Goal: Task Accomplishment & Management: Complete application form

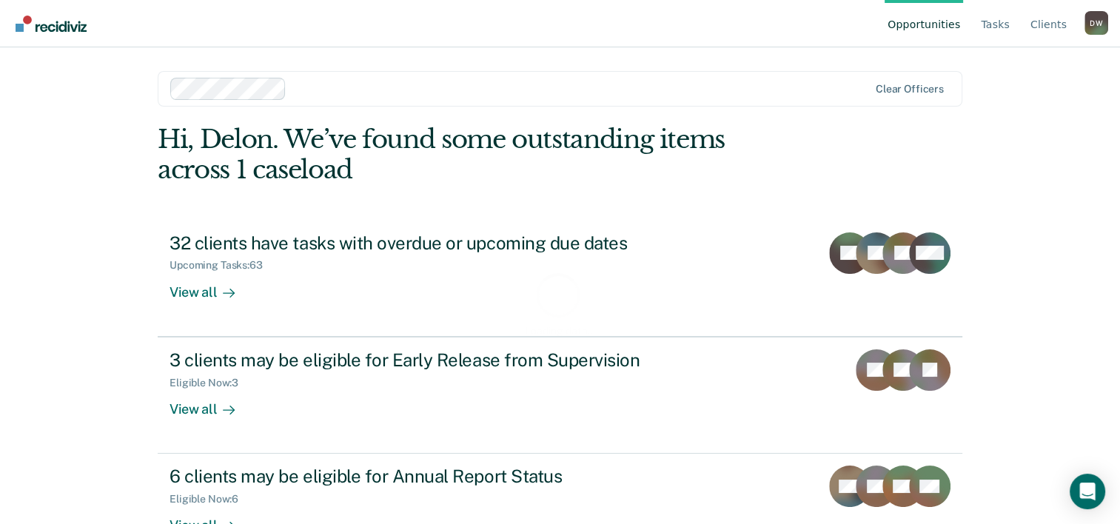
scroll to position [45, 0]
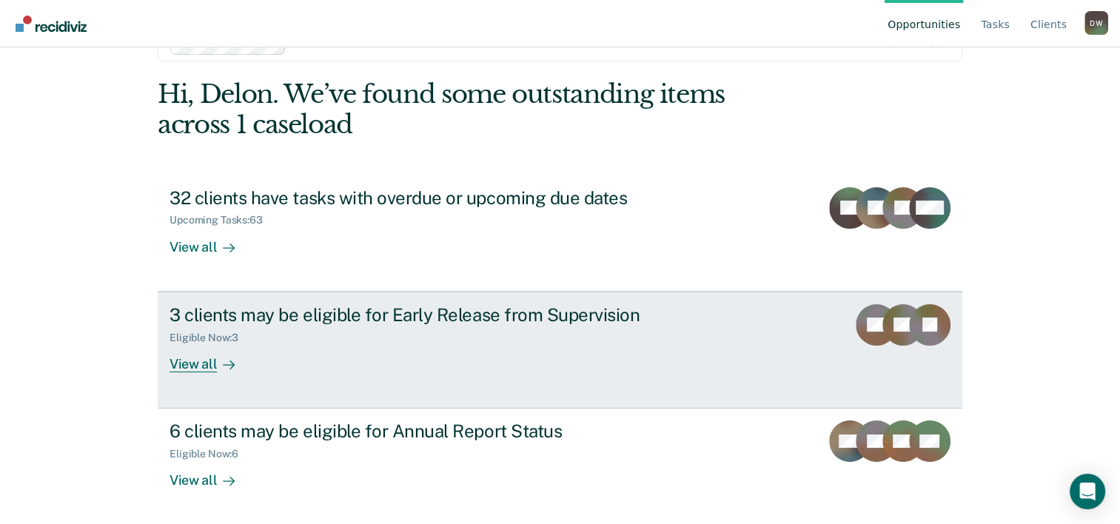
click at [207, 366] on div "View all" at bounding box center [210, 357] width 83 height 29
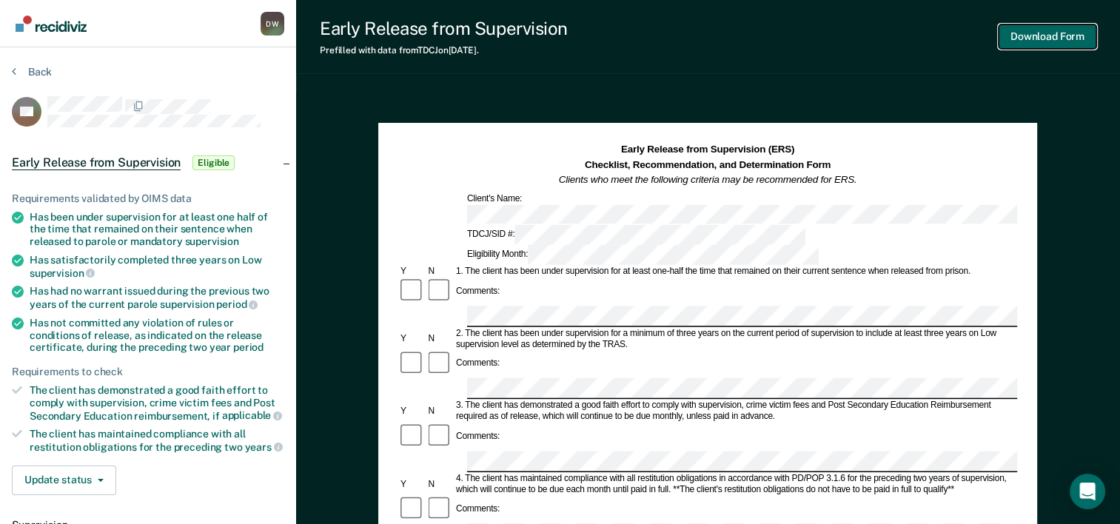
click at [1054, 41] on button "Download Form" at bounding box center [1047, 36] width 98 height 24
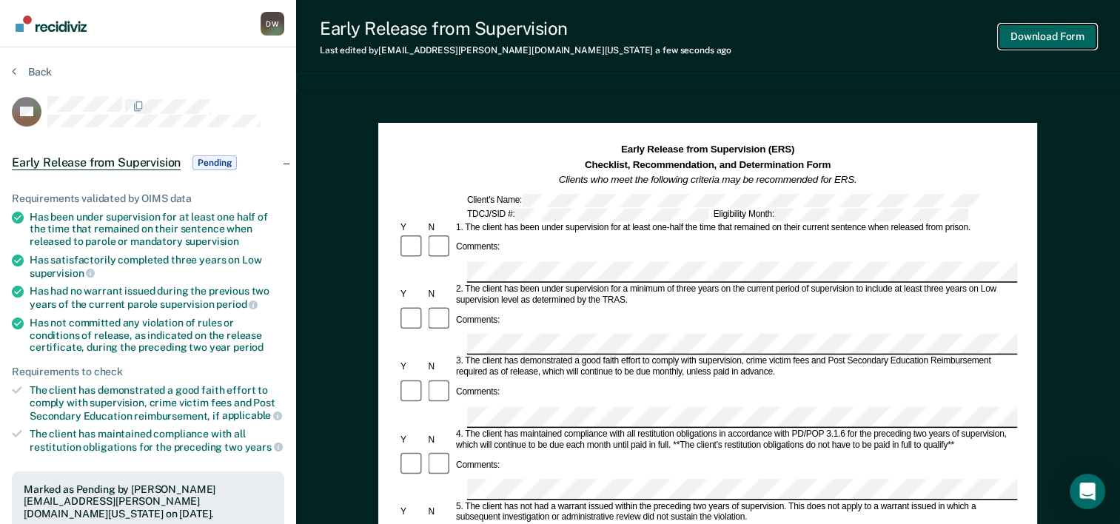
click at [1053, 38] on button "Download Form" at bounding box center [1047, 36] width 98 height 24
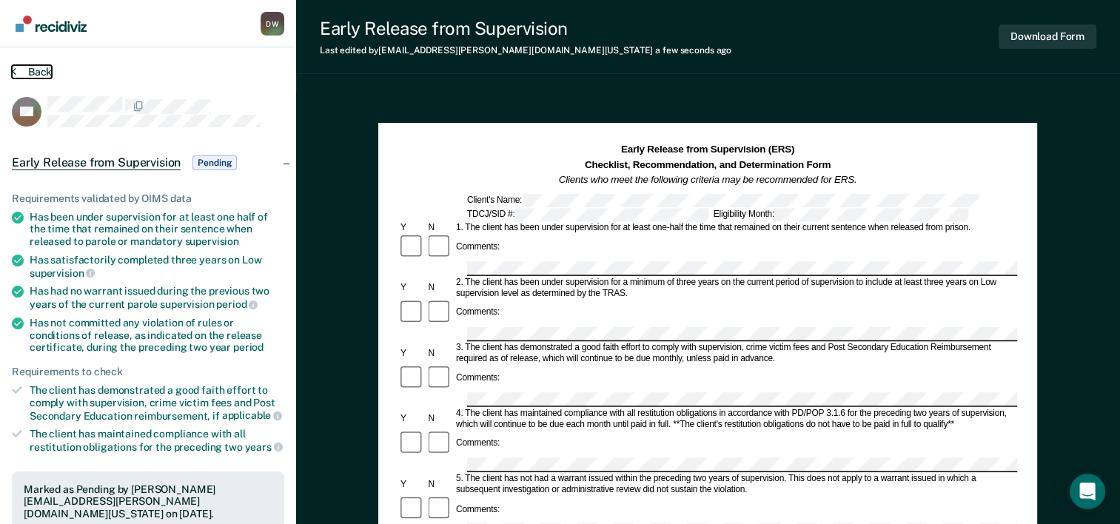
click at [15, 71] on icon at bounding box center [14, 71] width 4 height 12
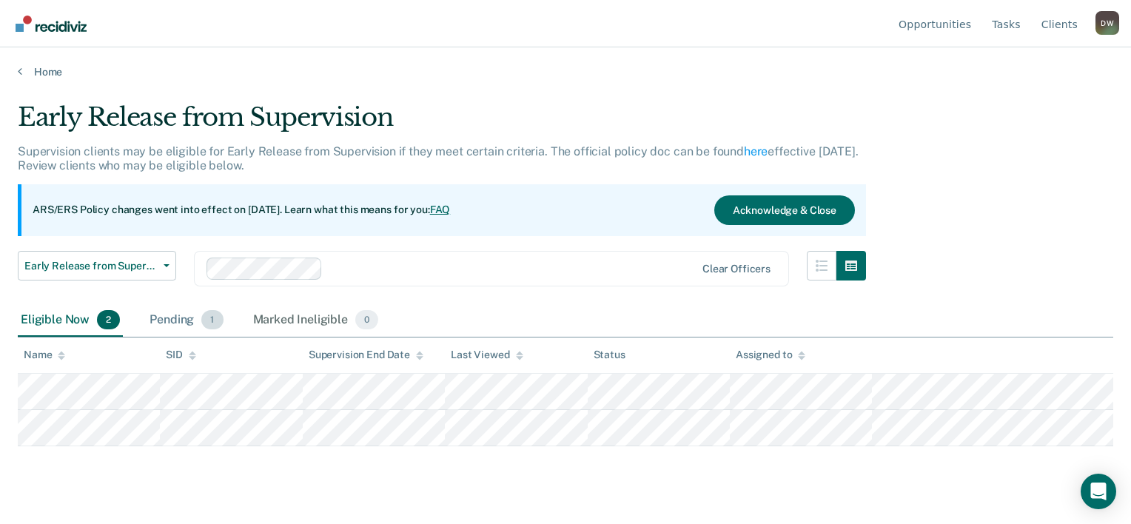
click at [183, 316] on div "Pending 1" at bounding box center [186, 320] width 79 height 33
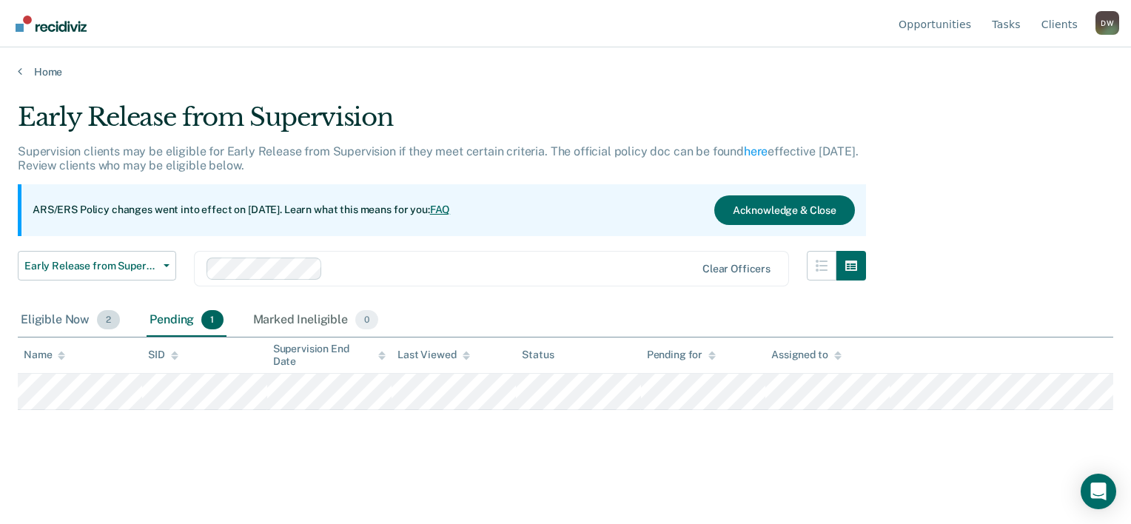
click at [53, 320] on div "Eligible Now 2" at bounding box center [70, 320] width 105 height 33
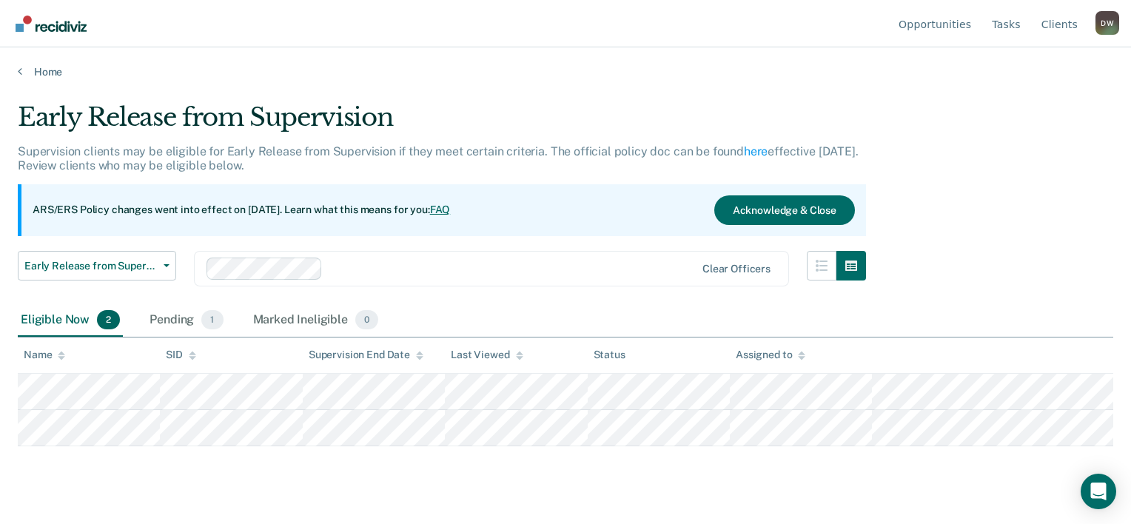
click at [17, 70] on div "Home" at bounding box center [565, 62] width 1131 height 31
click at [39, 65] on link "Home" at bounding box center [565, 71] width 1095 height 13
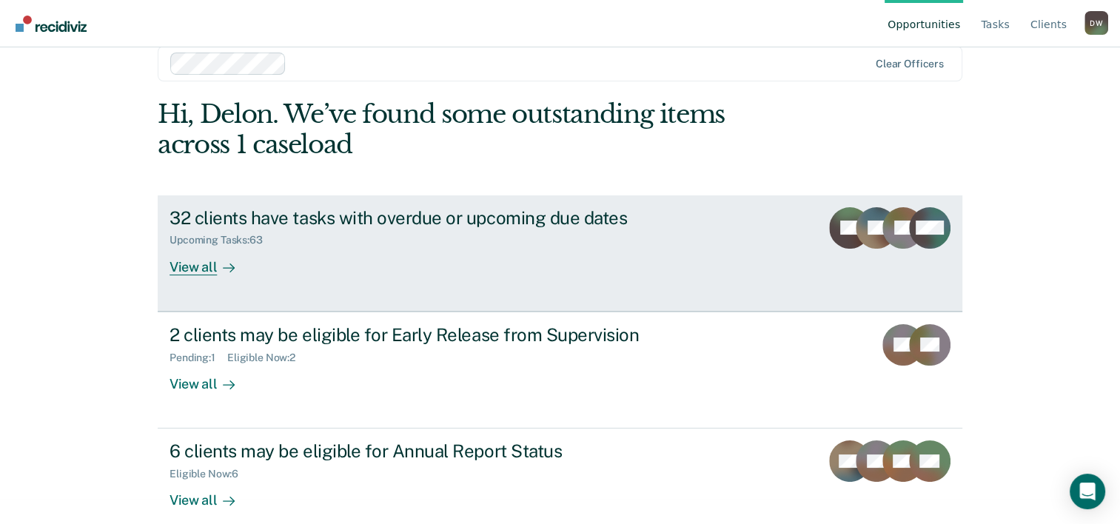
scroll to position [45, 0]
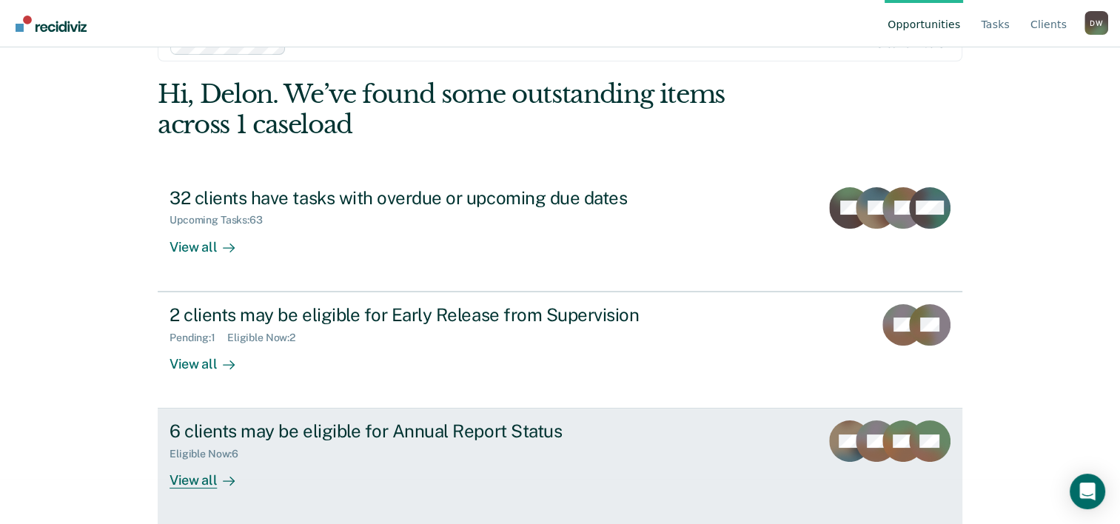
click at [386, 432] on div "6 clients may be eligible for Annual Report Status" at bounding box center [429, 430] width 520 height 21
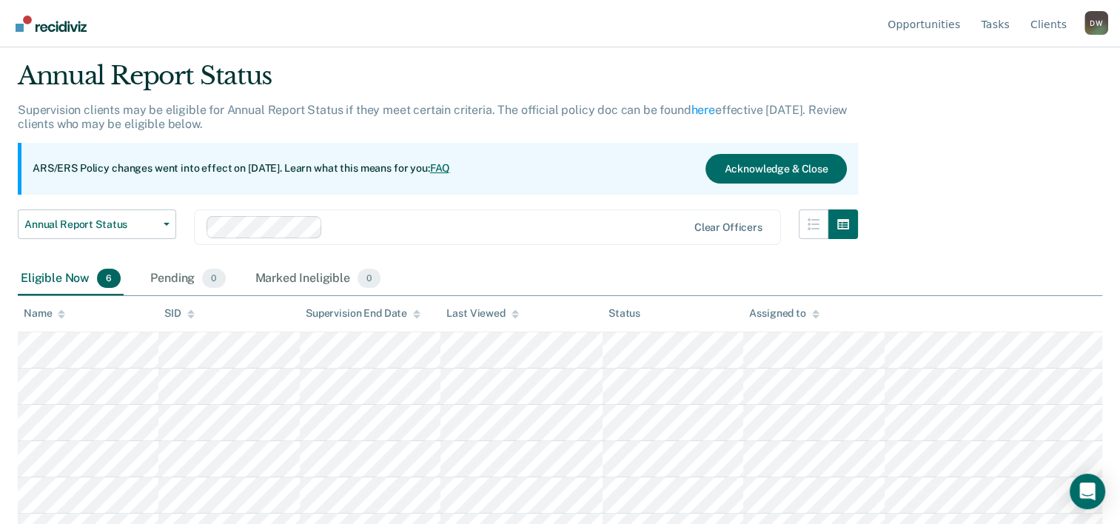
scroll to position [65, 0]
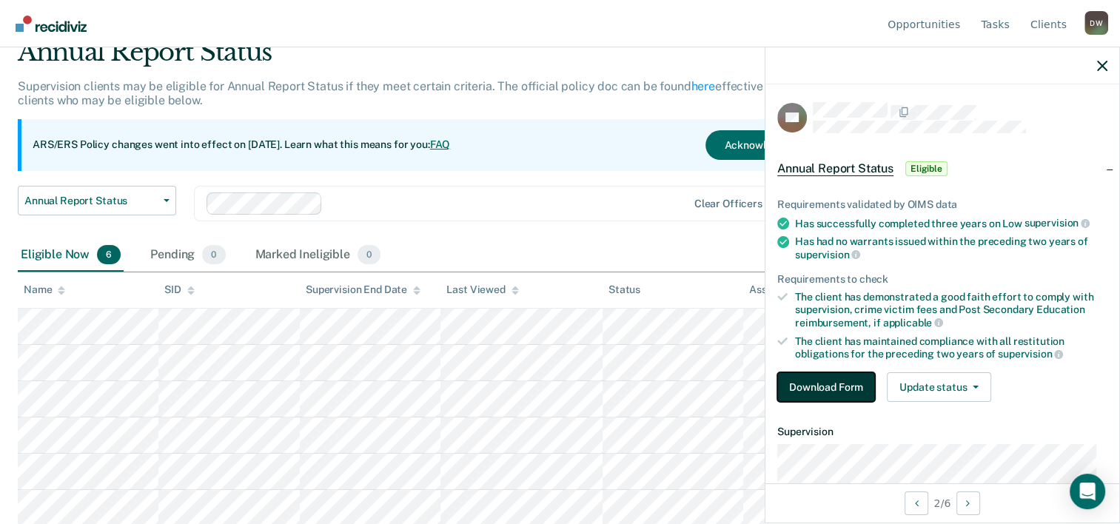
click at [813, 381] on button "Download Form" at bounding box center [826, 387] width 98 height 30
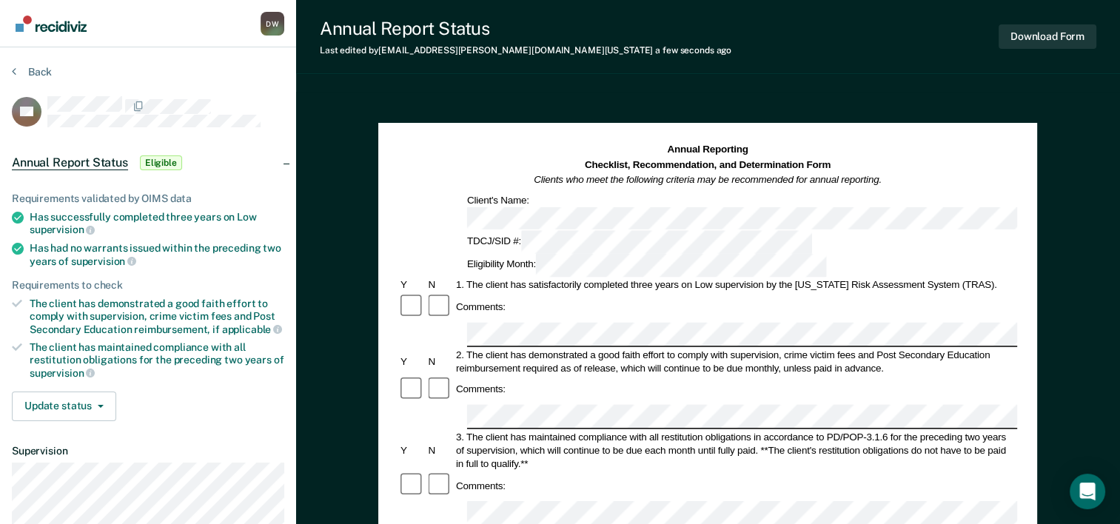
scroll to position [74, 0]
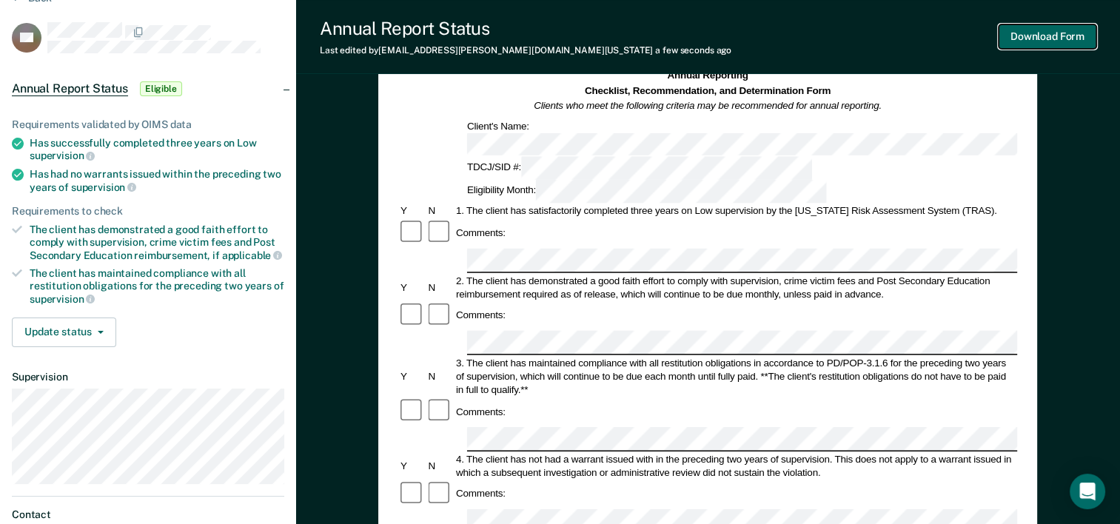
click at [1052, 38] on button "Download Form" at bounding box center [1047, 36] width 98 height 24
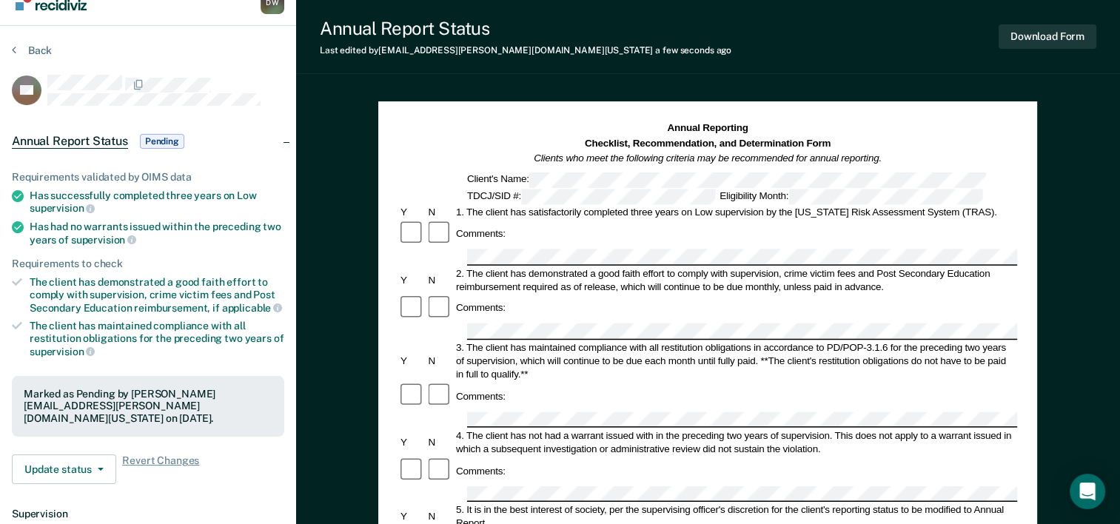
scroll to position [0, 0]
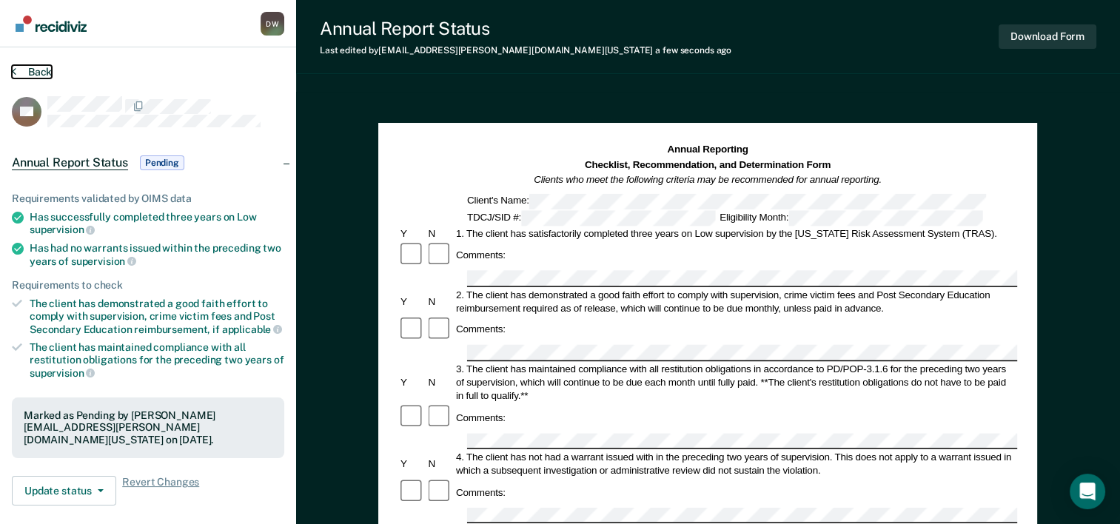
click at [38, 74] on button "Back" at bounding box center [32, 71] width 40 height 13
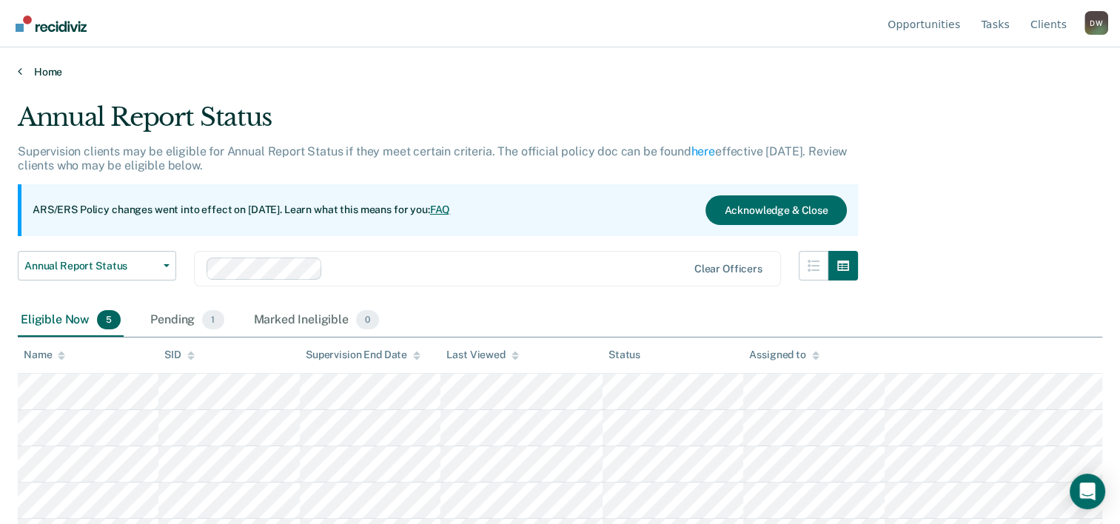
click at [38, 71] on link "Home" at bounding box center [560, 71] width 1084 height 13
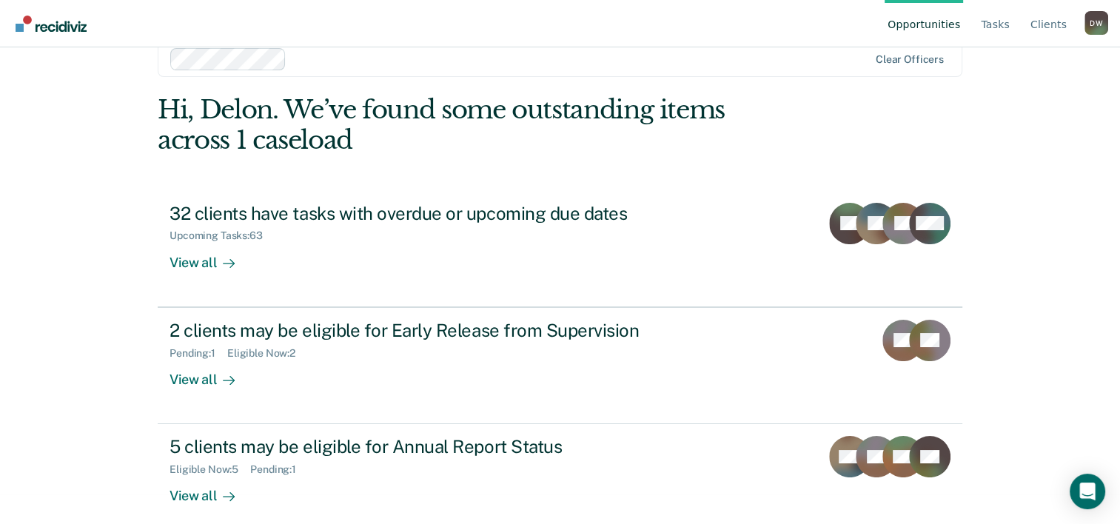
scroll to position [45, 0]
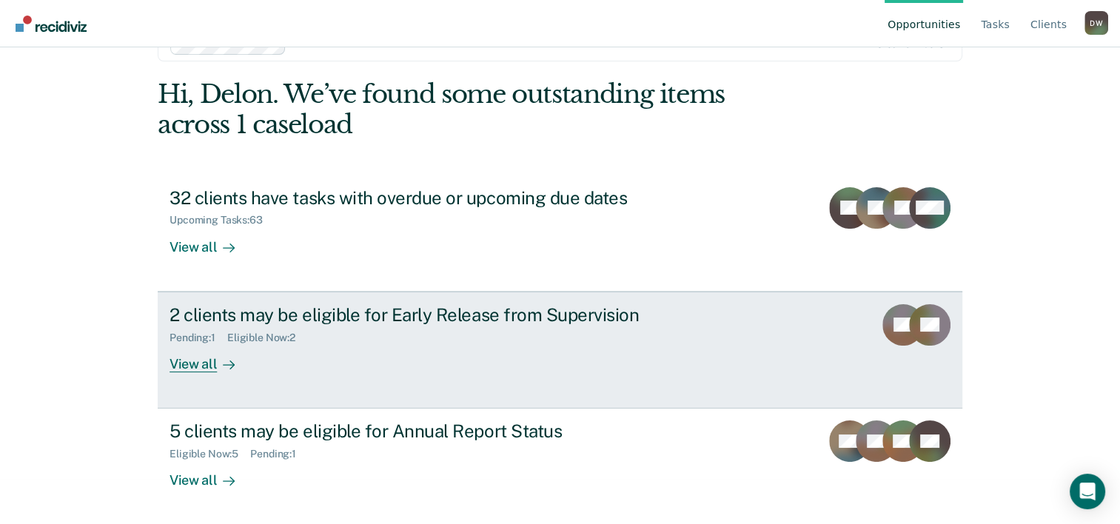
click at [207, 366] on div "View all" at bounding box center [210, 357] width 83 height 29
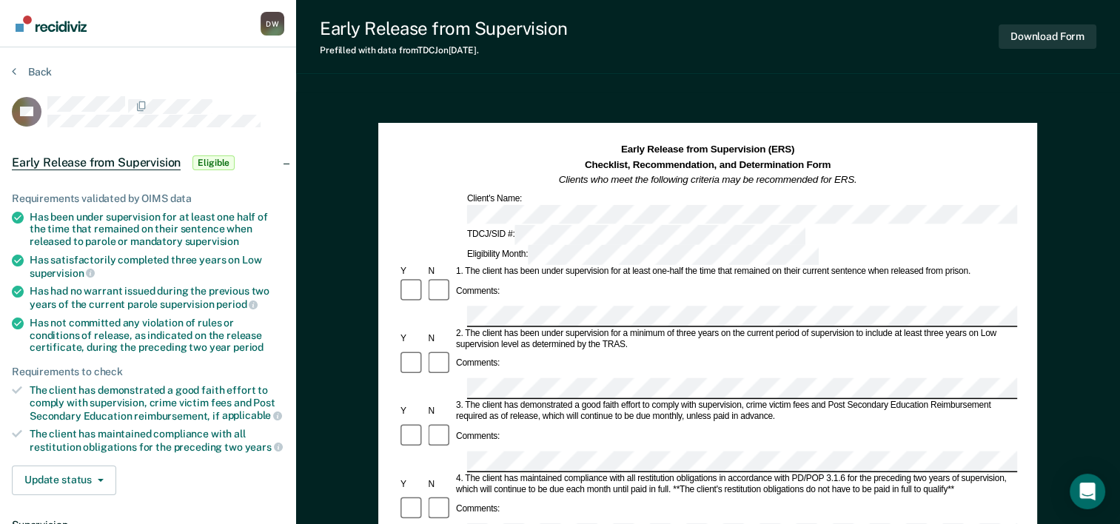
click at [553, 278] on div "Comments:" at bounding box center [707, 292] width 619 height 28
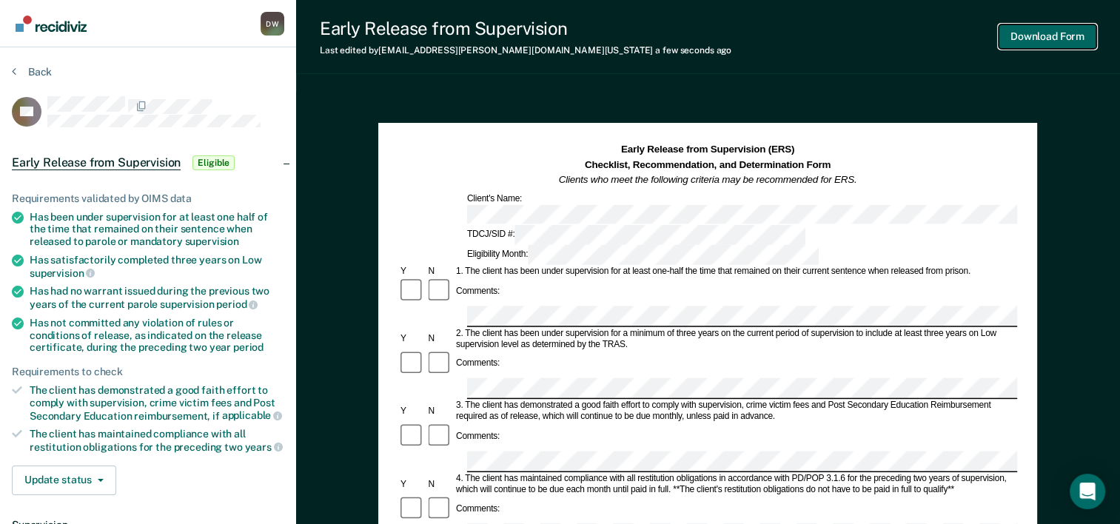
click at [1057, 33] on button "Download Form" at bounding box center [1047, 36] width 98 height 24
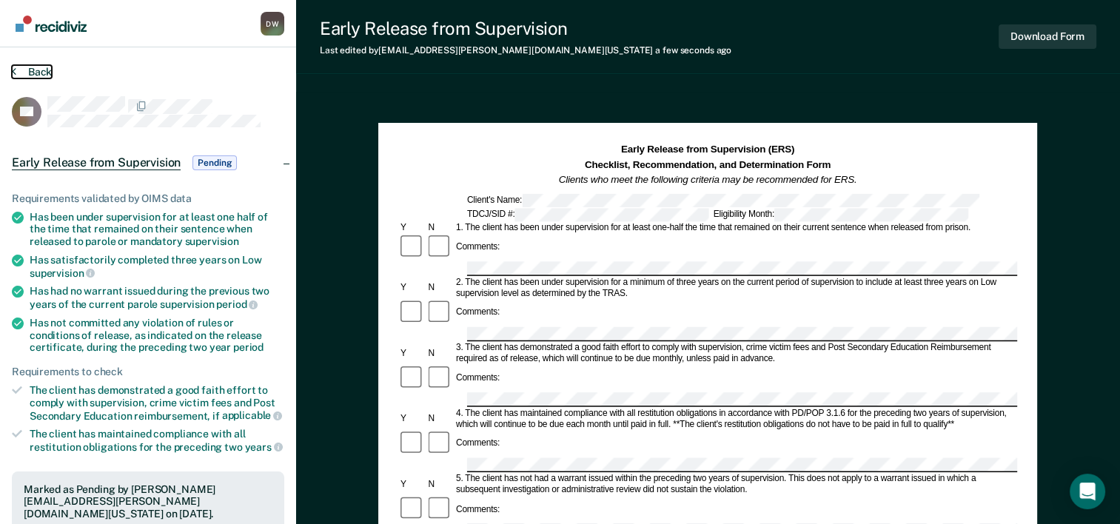
click at [16, 72] on button "Back" at bounding box center [32, 71] width 40 height 13
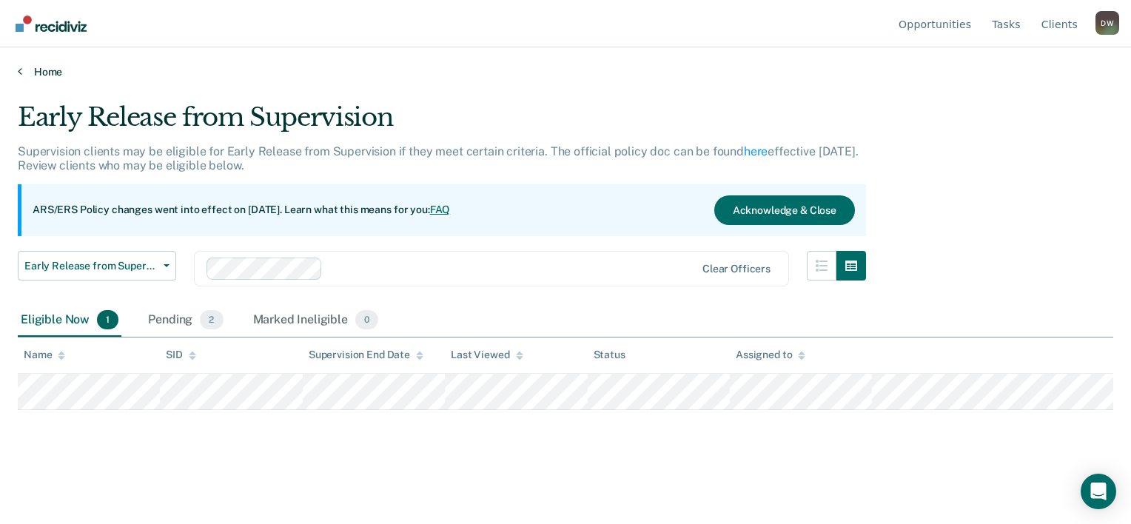
click at [21, 72] on icon at bounding box center [20, 71] width 4 height 12
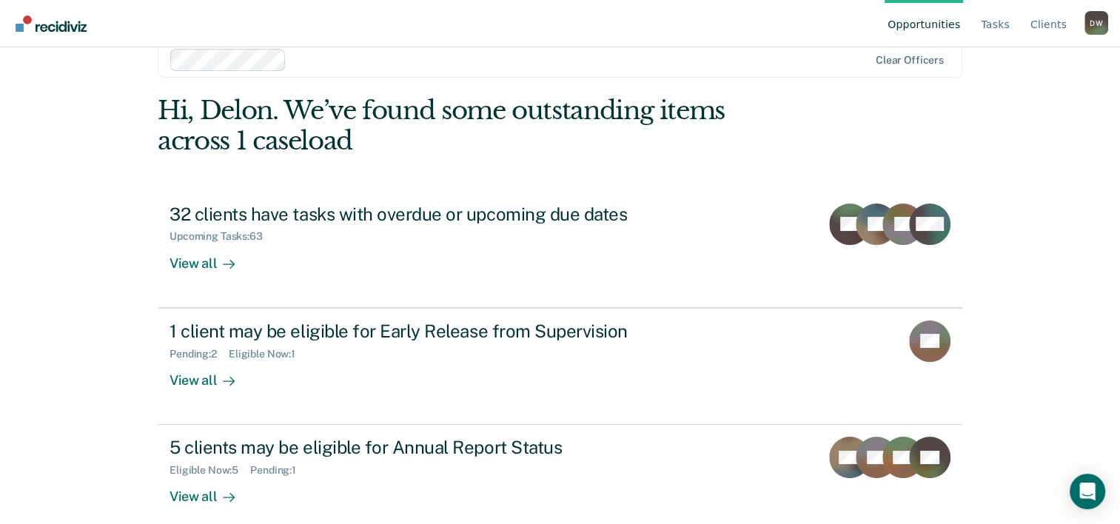
scroll to position [45, 0]
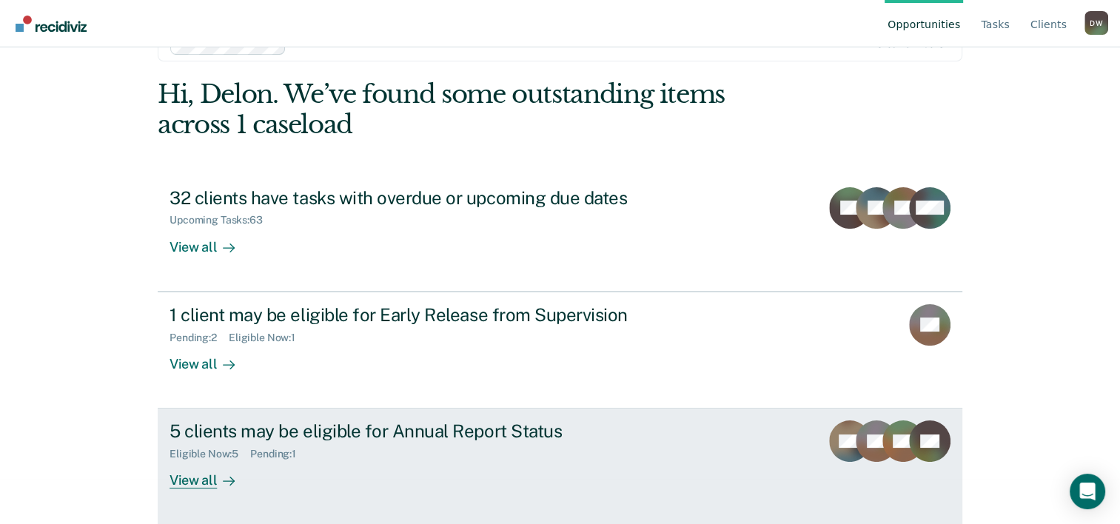
click at [201, 479] on div "View all" at bounding box center [210, 474] width 83 height 29
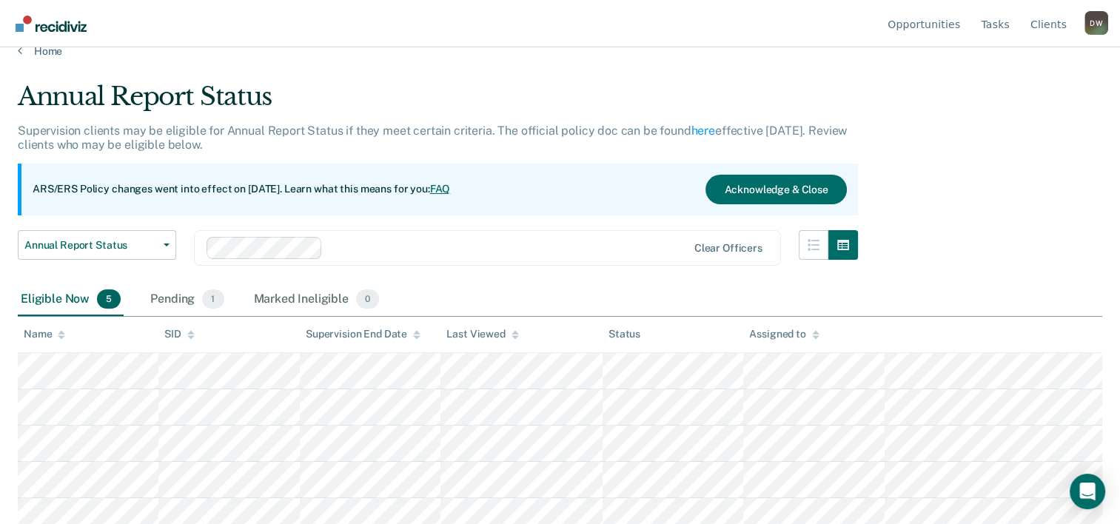
scroll to position [30, 0]
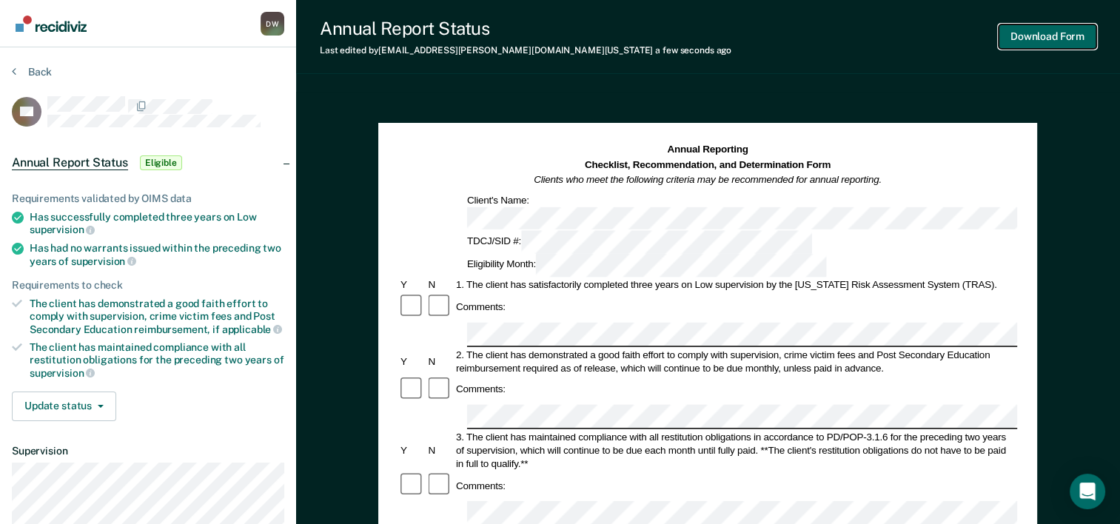
click at [1021, 38] on button "Download Form" at bounding box center [1047, 36] width 98 height 24
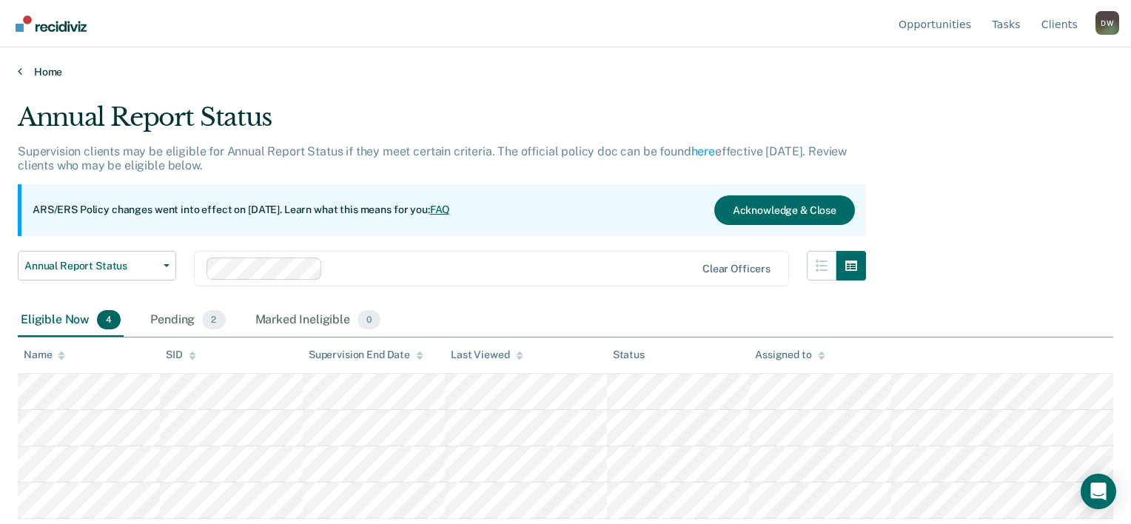
click at [21, 71] on icon at bounding box center [20, 71] width 4 height 12
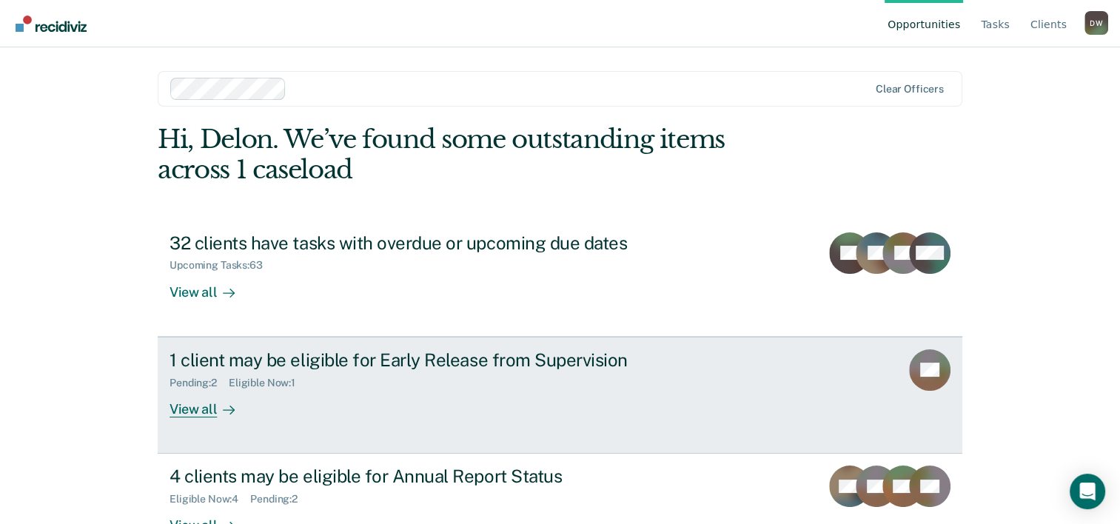
click at [198, 412] on div "View all" at bounding box center [210, 403] width 83 height 29
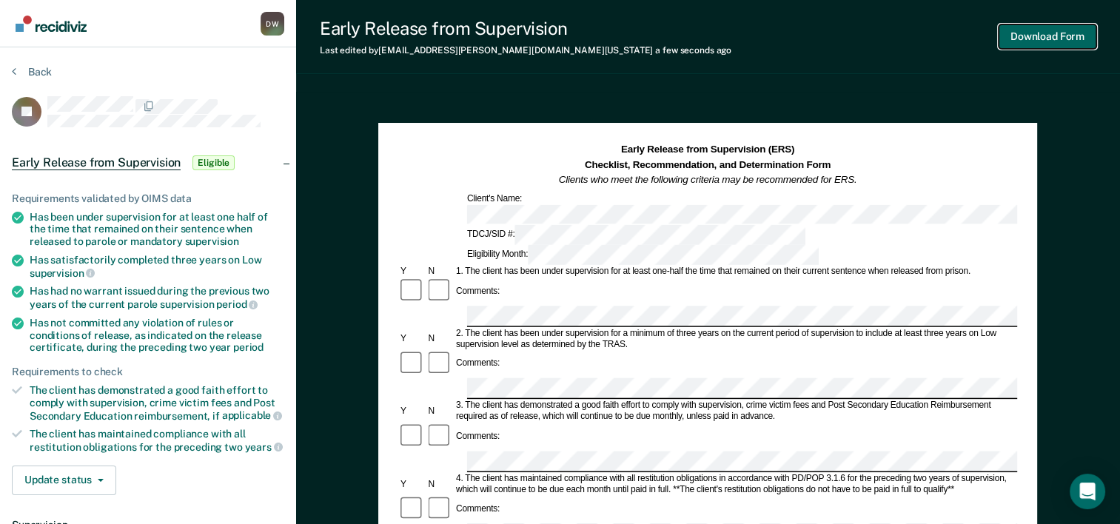
click at [1032, 41] on button "Download Form" at bounding box center [1047, 36] width 98 height 24
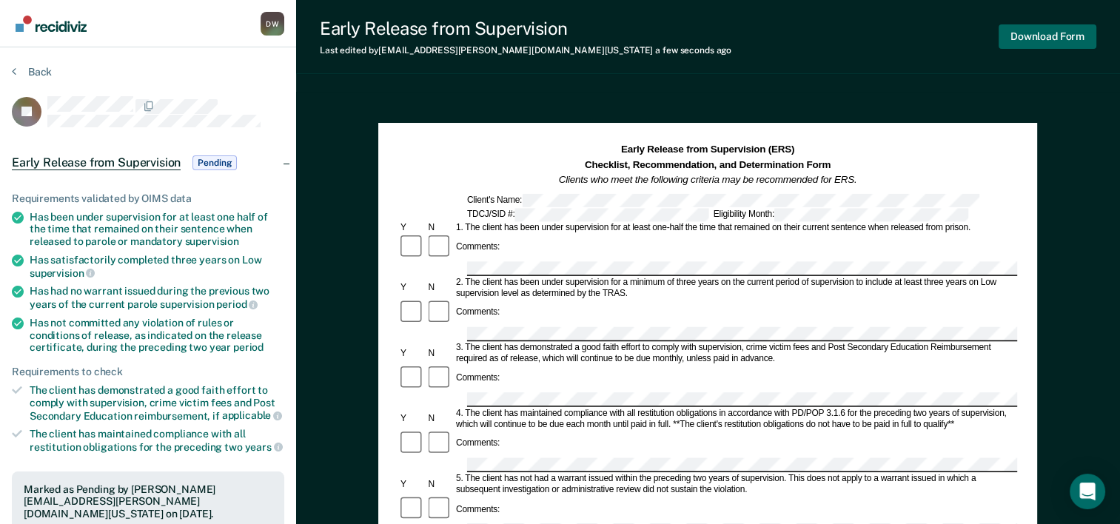
scroll to position [30, 0]
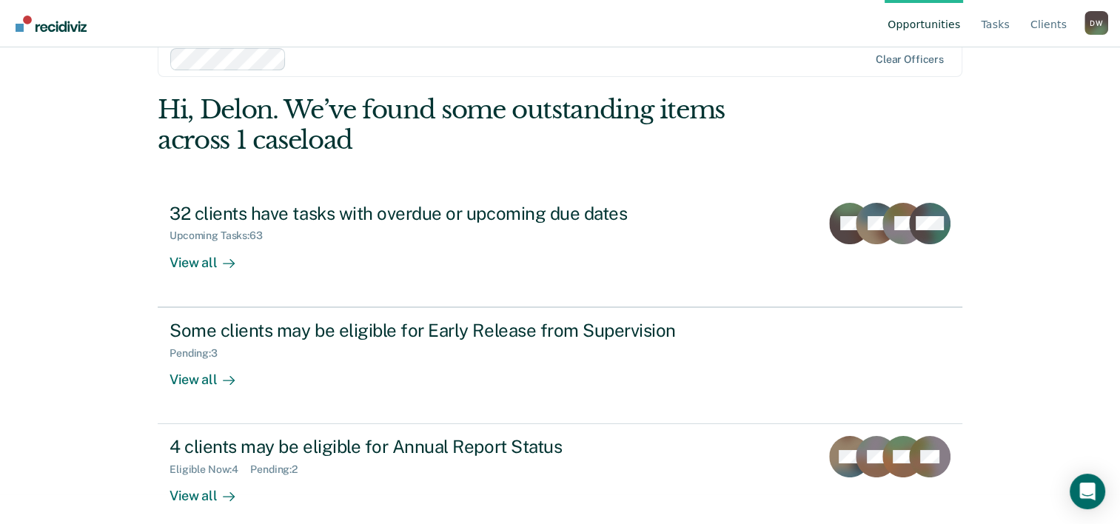
scroll to position [45, 0]
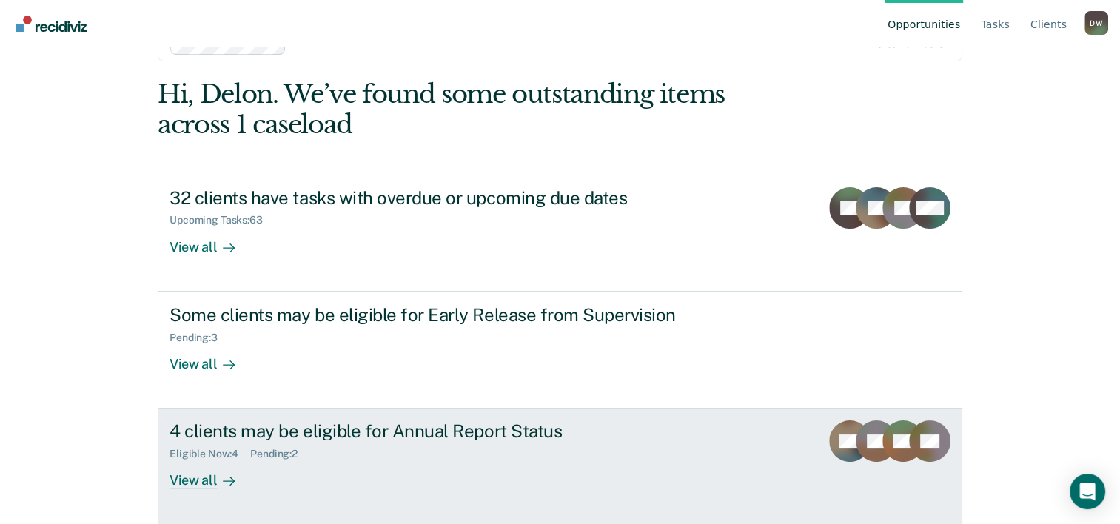
click at [196, 478] on div "View all" at bounding box center [210, 474] width 83 height 29
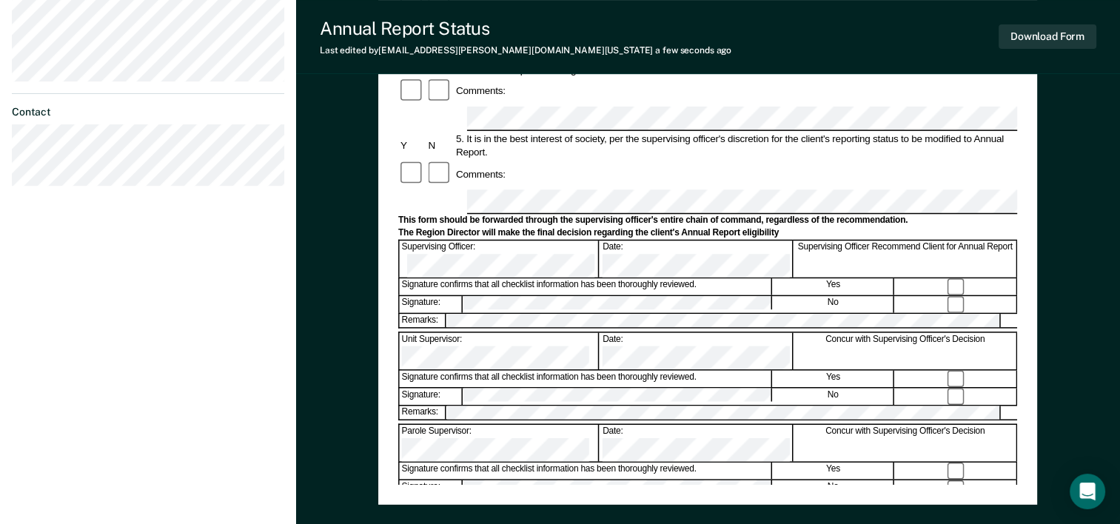
scroll to position [518, 0]
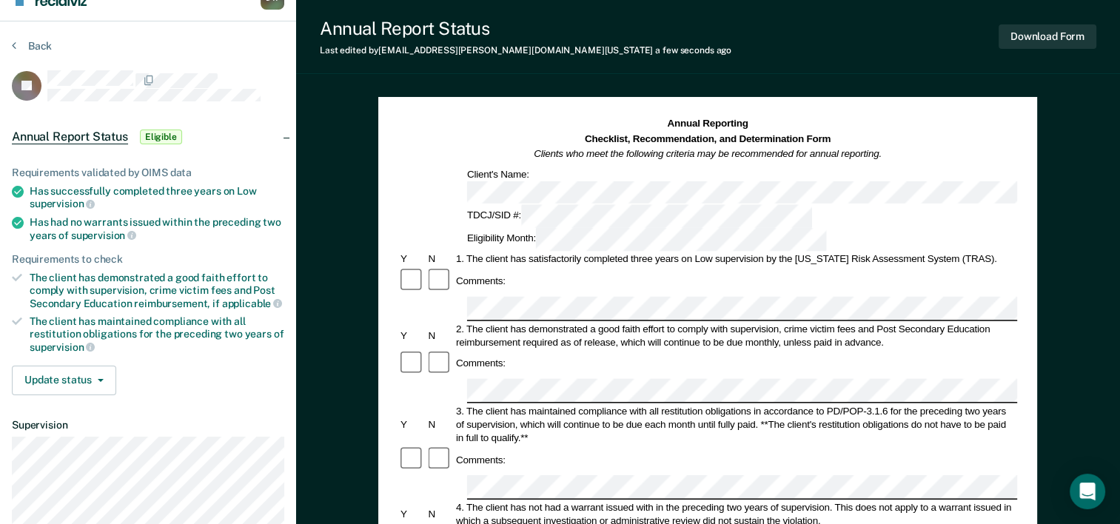
scroll to position [74, 0]
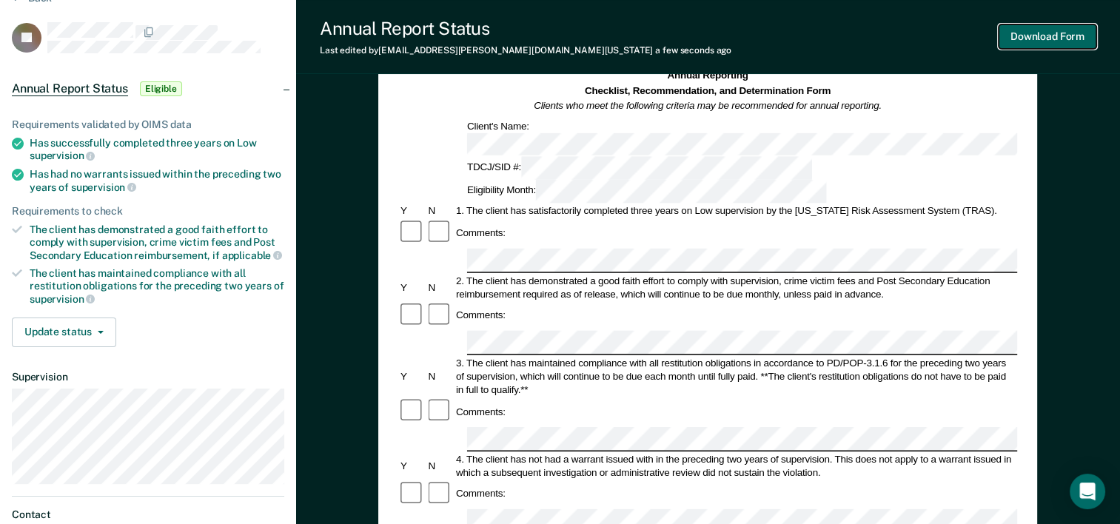
click at [1059, 41] on button "Download Form" at bounding box center [1047, 36] width 98 height 24
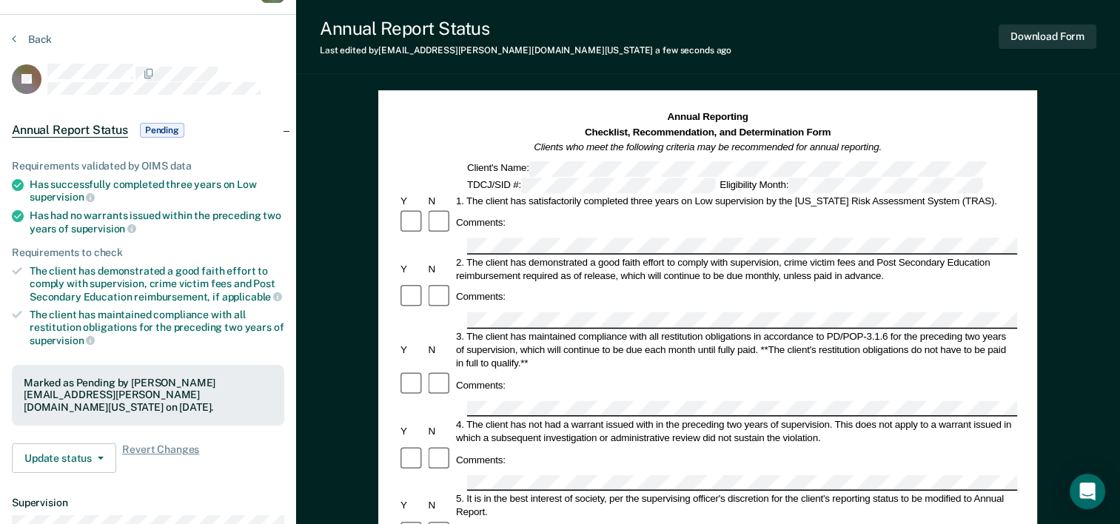
scroll to position [0, 0]
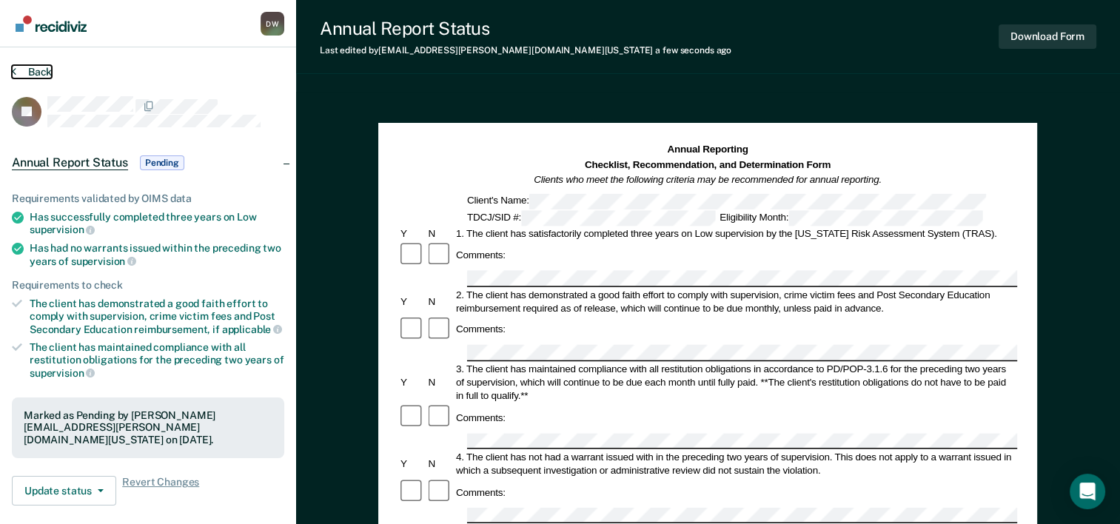
click at [13, 73] on icon at bounding box center [14, 71] width 4 height 12
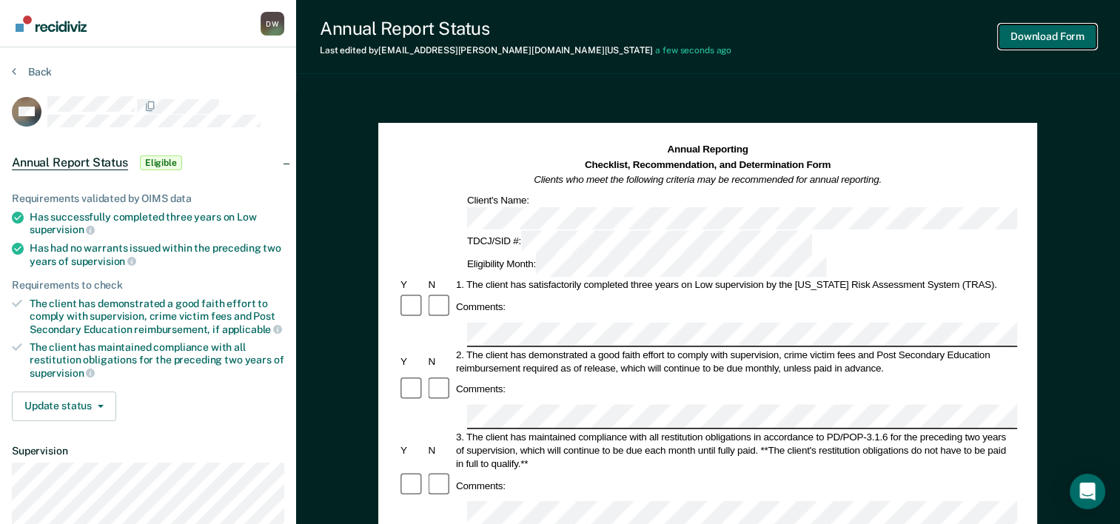
click at [1033, 38] on button "Download Form" at bounding box center [1047, 36] width 98 height 24
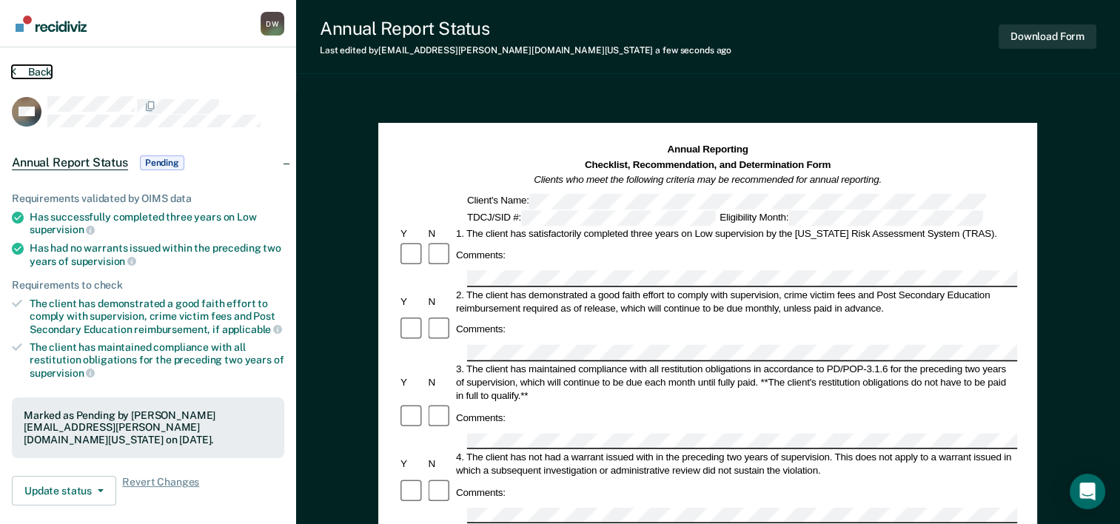
click at [13, 68] on icon at bounding box center [14, 71] width 4 height 12
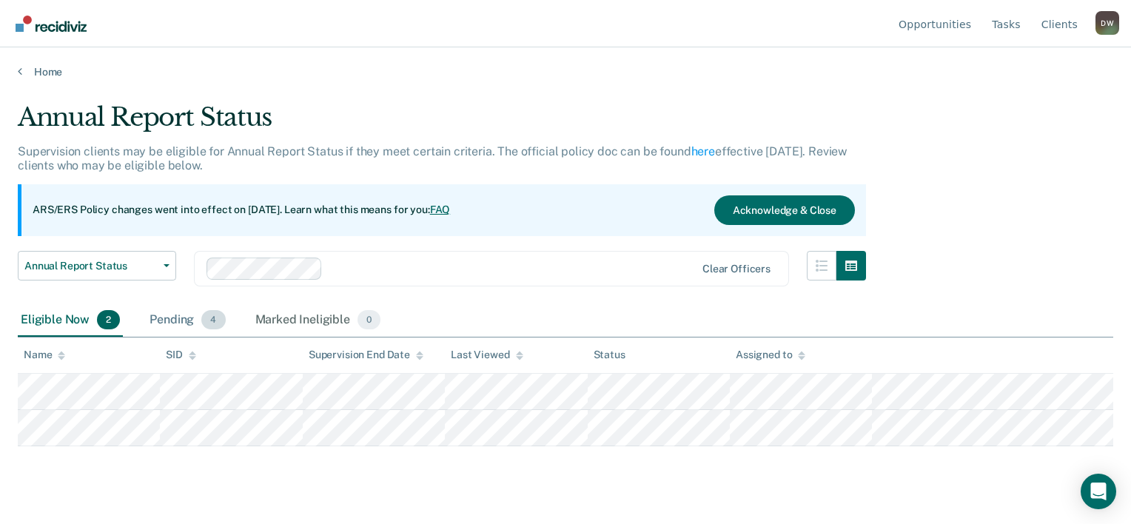
click at [181, 316] on div "Pending 4" at bounding box center [187, 320] width 81 height 33
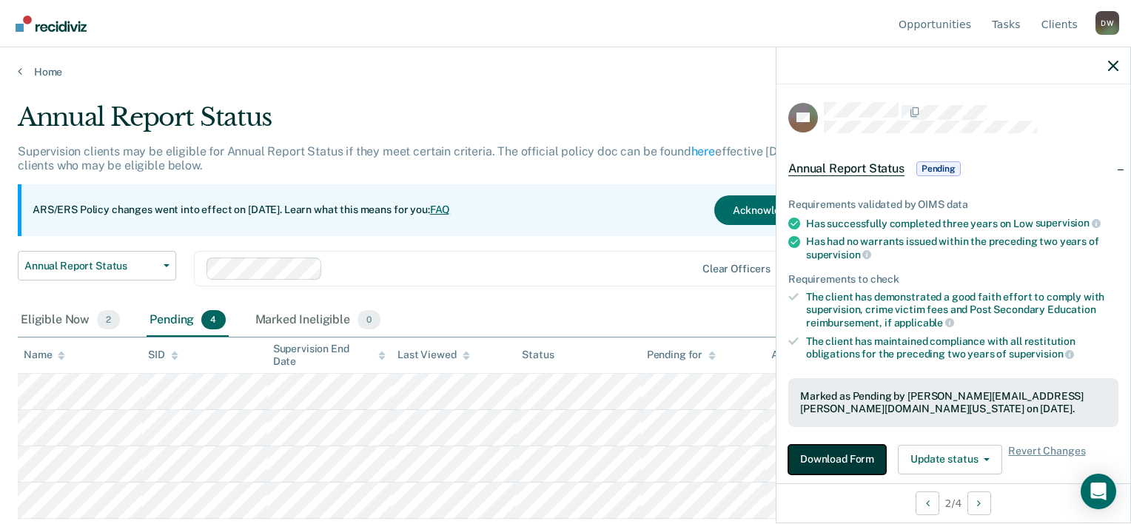
click at [839, 457] on button "Download Form" at bounding box center [837, 460] width 98 height 30
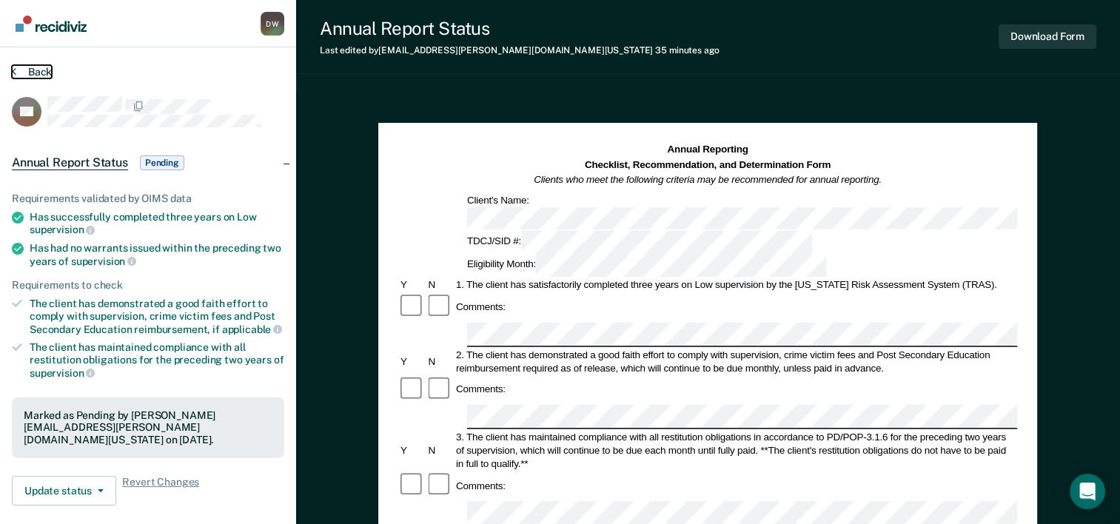
click at [19, 71] on button "Back" at bounding box center [32, 71] width 40 height 13
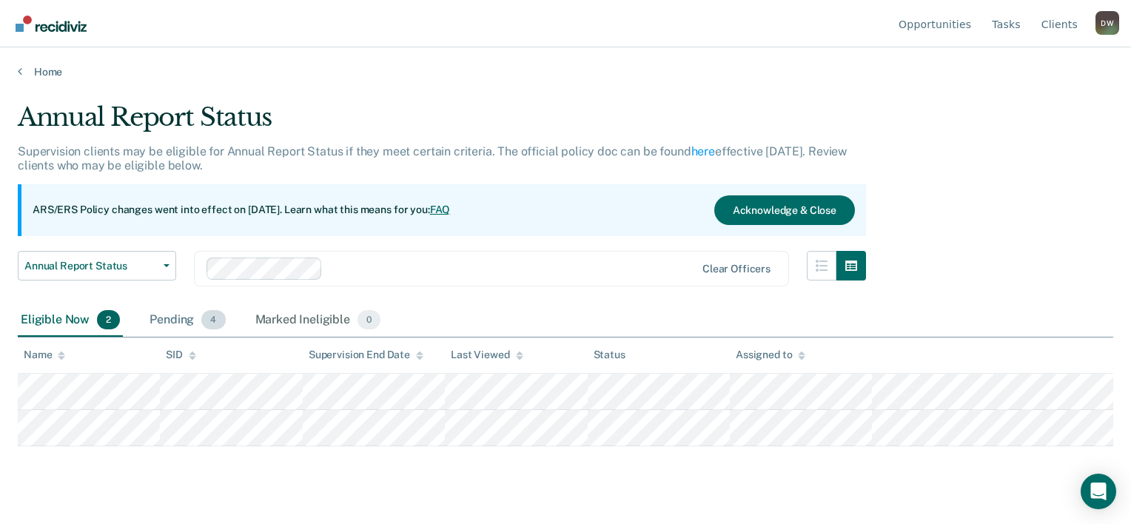
click at [185, 322] on div "Pending 4" at bounding box center [187, 320] width 81 height 33
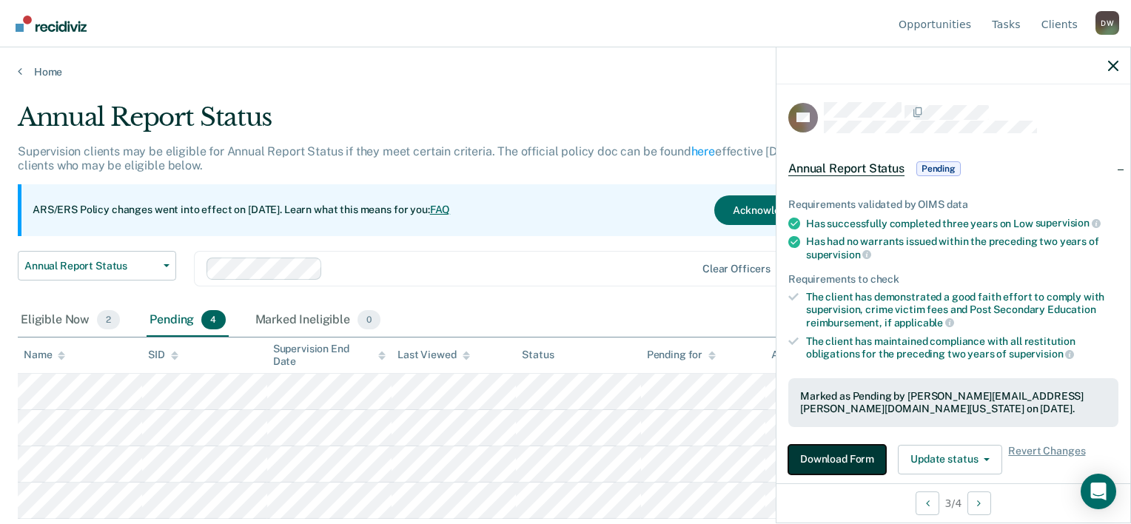
click at [826, 459] on button "Download Form" at bounding box center [837, 460] width 98 height 30
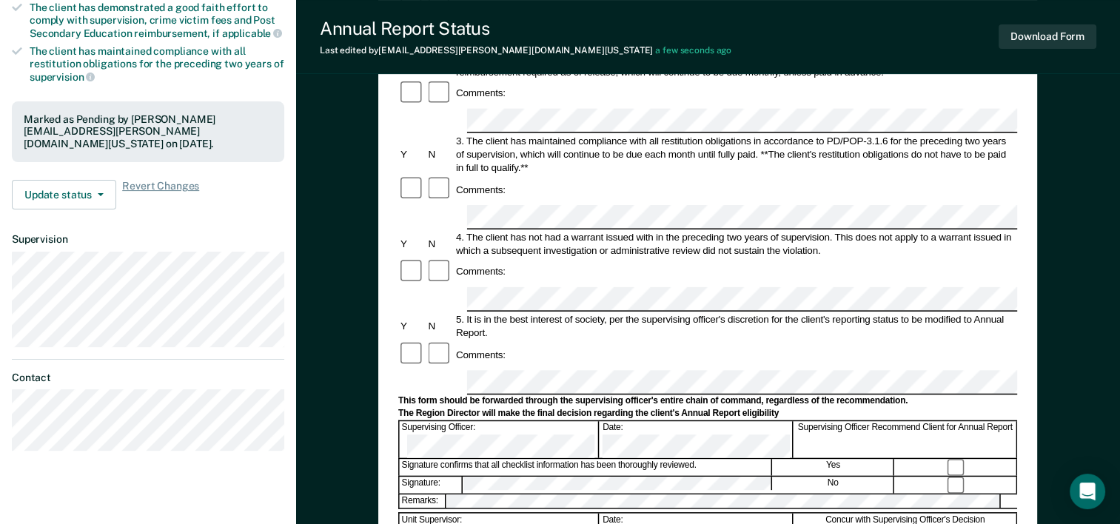
scroll to position [370, 0]
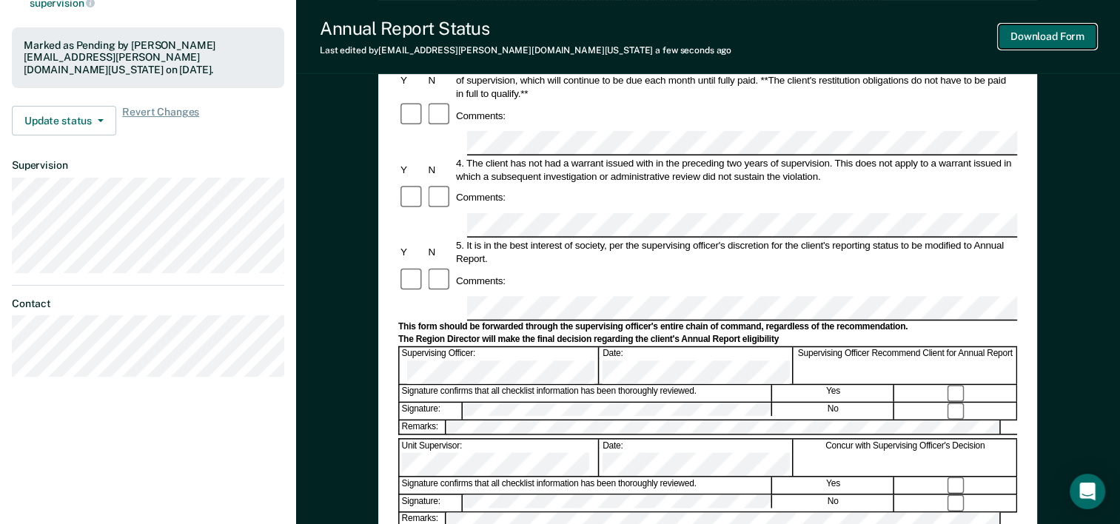
click at [1066, 35] on button "Download Form" at bounding box center [1047, 36] width 98 height 24
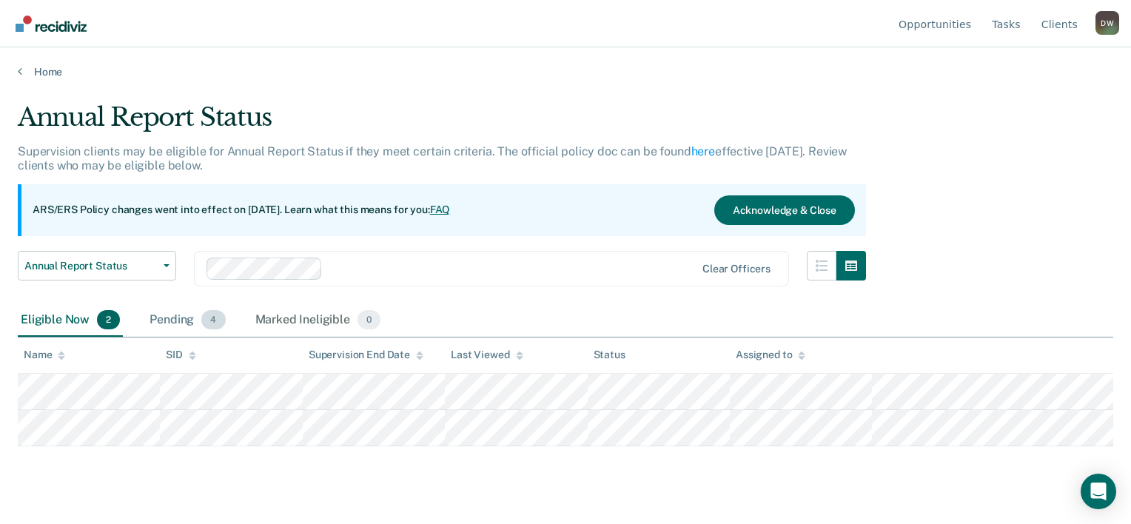
click at [164, 325] on div "Pending 4" at bounding box center [187, 320] width 81 height 33
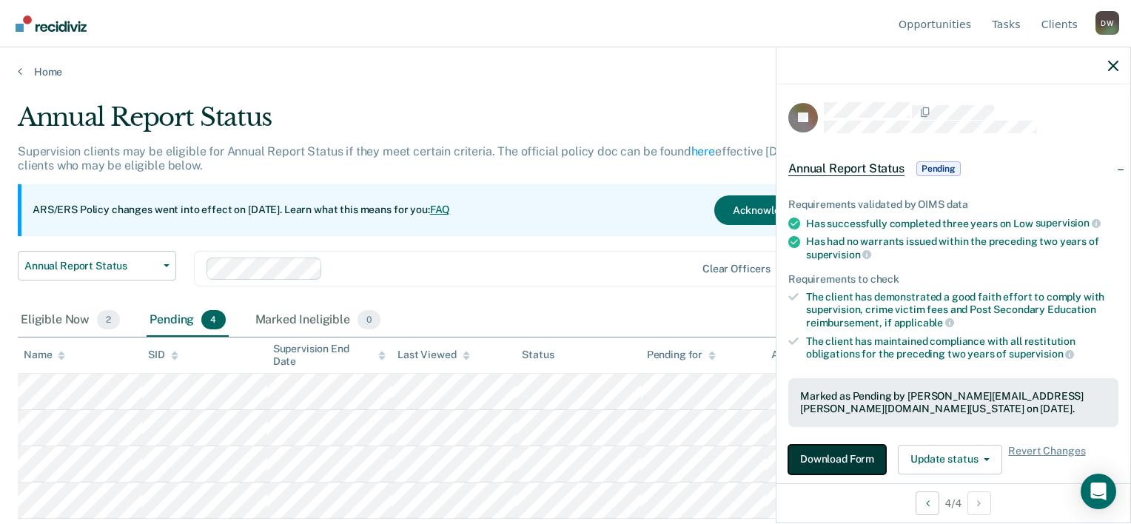
click at [830, 454] on button "Download Form" at bounding box center [837, 460] width 98 height 30
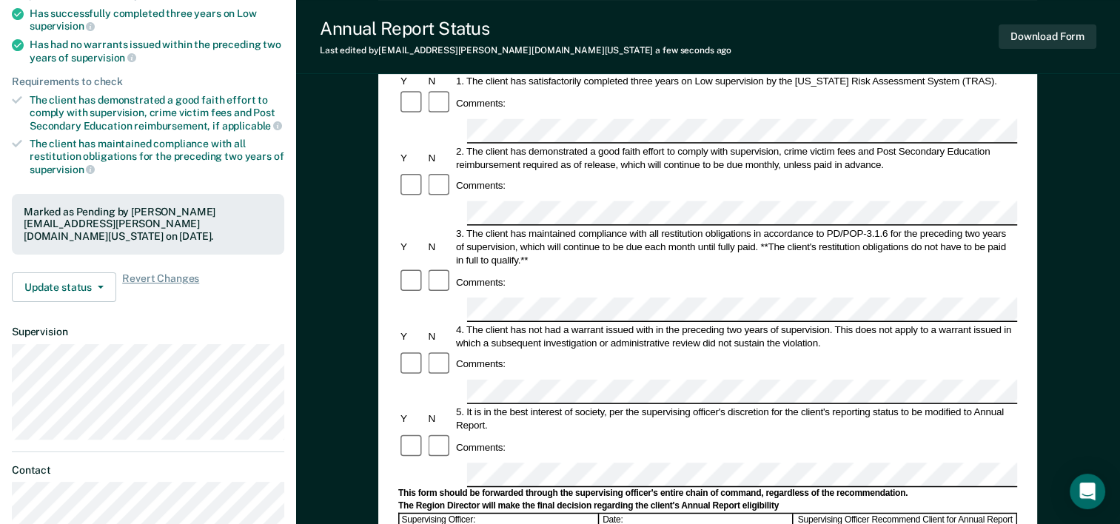
scroll to position [222, 0]
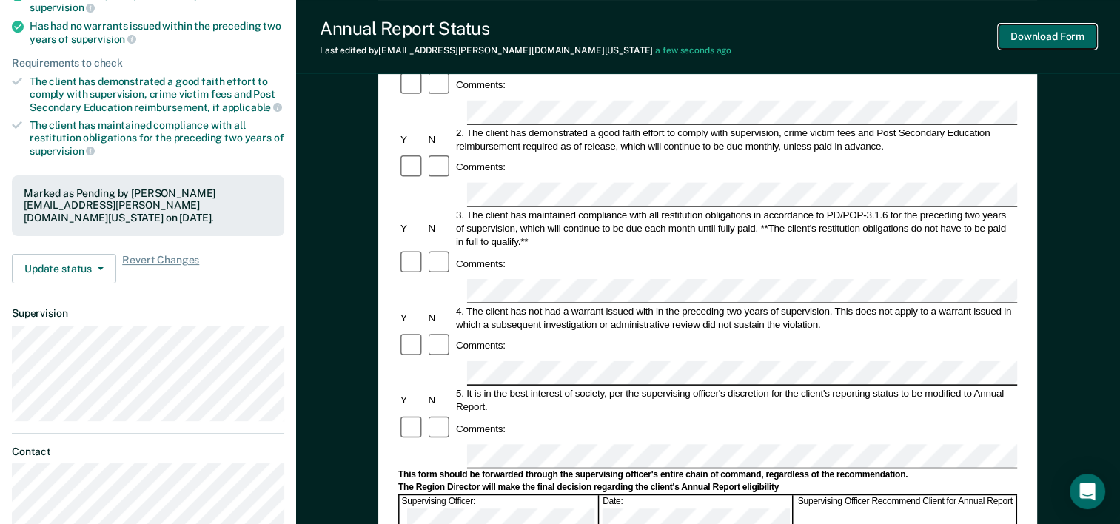
click at [1062, 44] on button "Download Form" at bounding box center [1047, 36] width 98 height 24
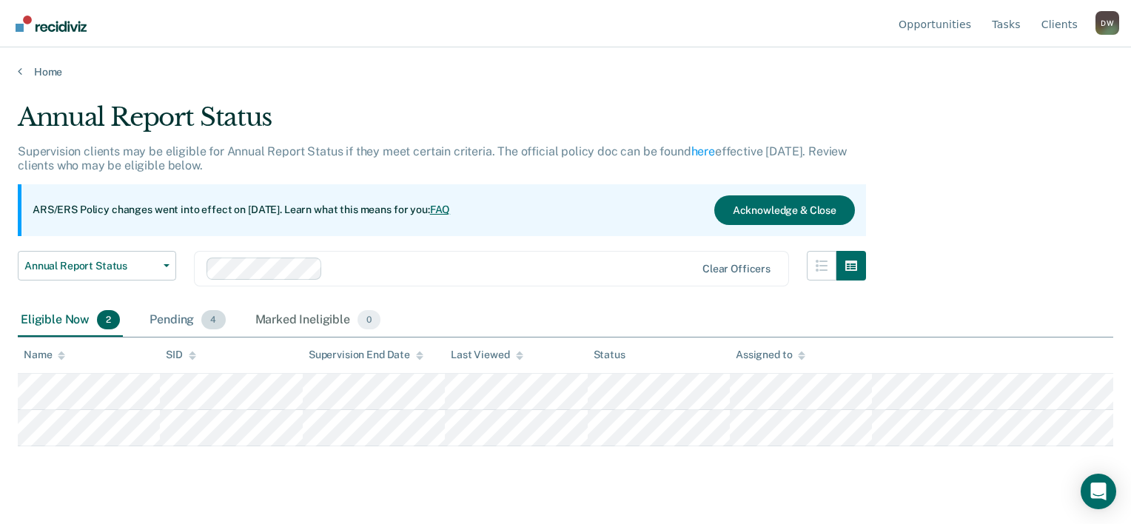
click at [170, 316] on div "Pending 4" at bounding box center [187, 320] width 81 height 33
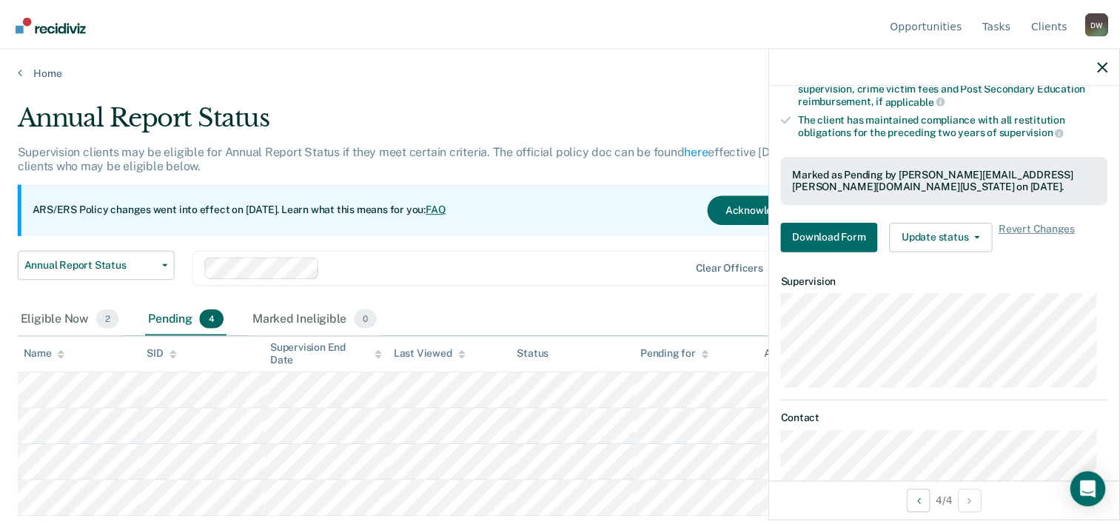
scroll to position [258, 0]
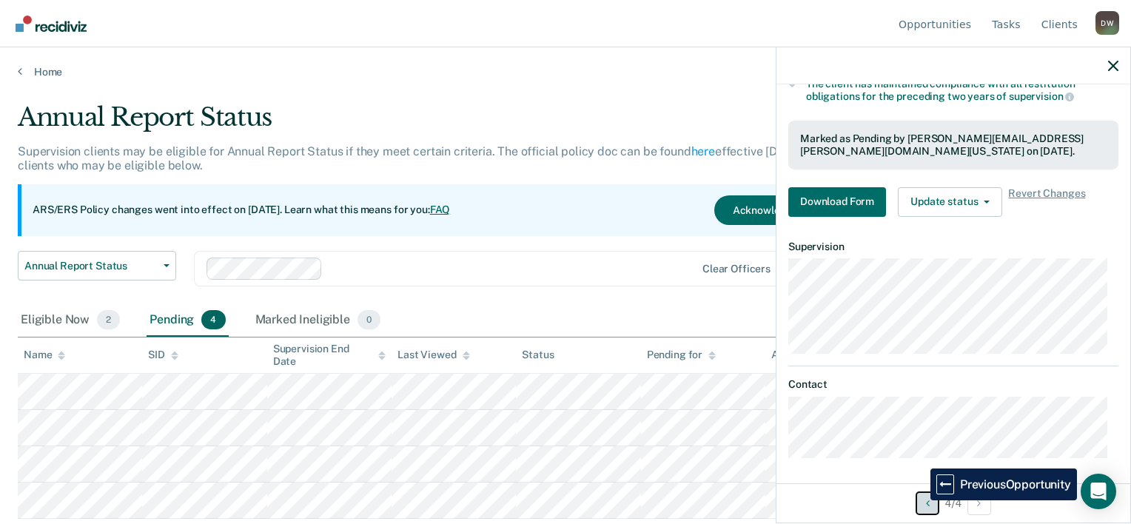
click at [919, 500] on button "Previous Opportunity" at bounding box center [928, 503] width 24 height 24
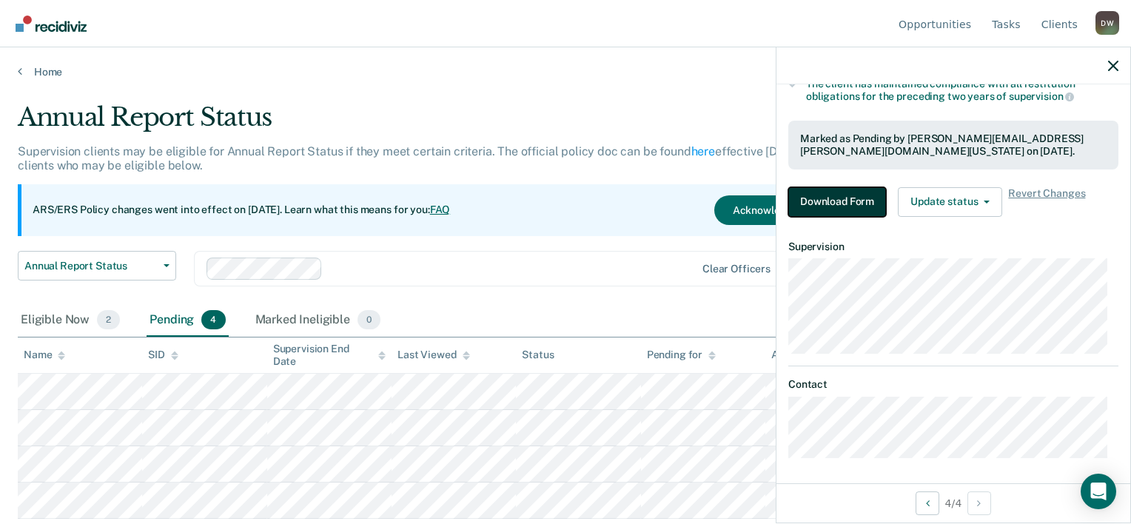
click at [846, 197] on button "Download Form" at bounding box center [837, 202] width 98 height 30
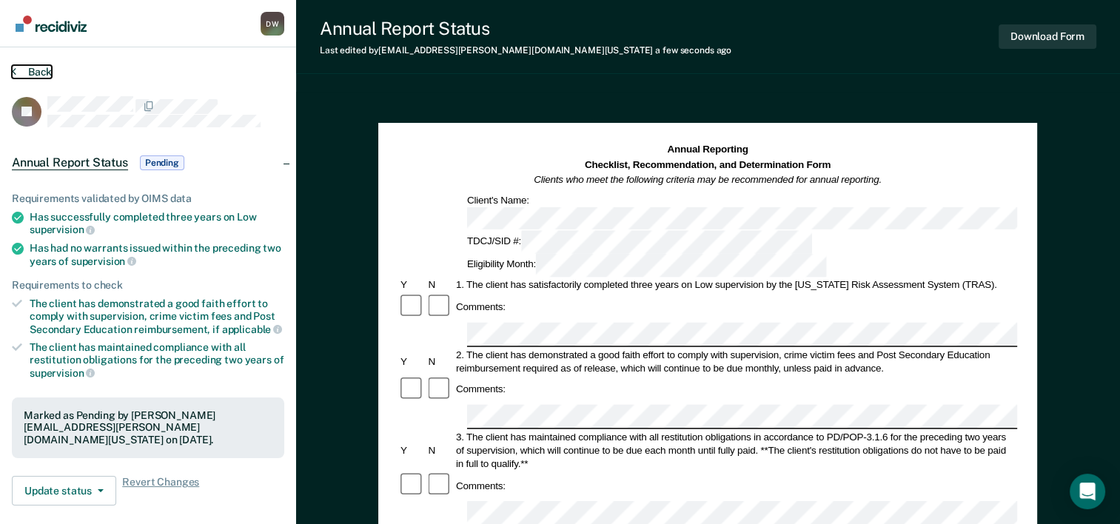
click at [16, 68] on button "Back" at bounding box center [32, 71] width 40 height 13
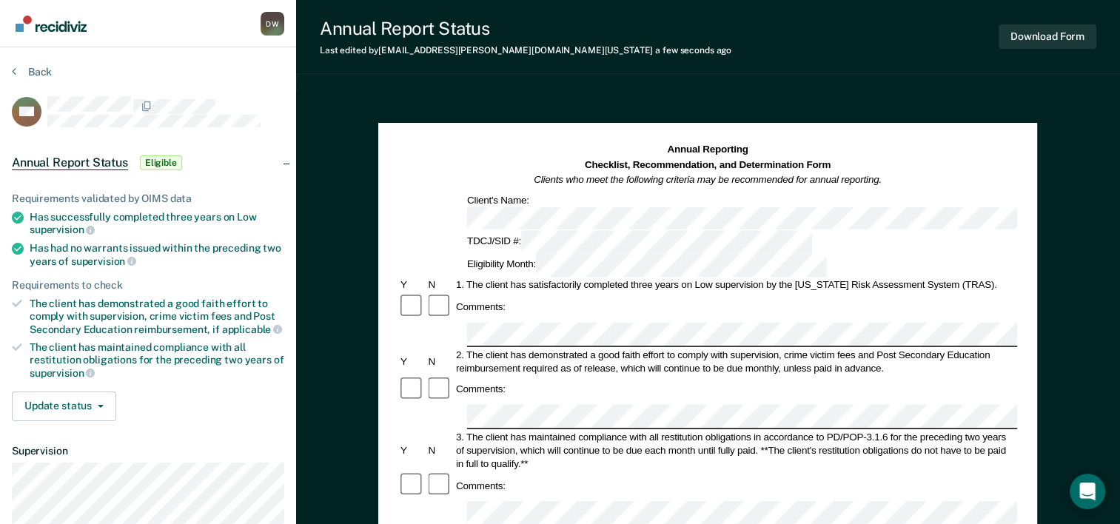
scroll to position [148, 0]
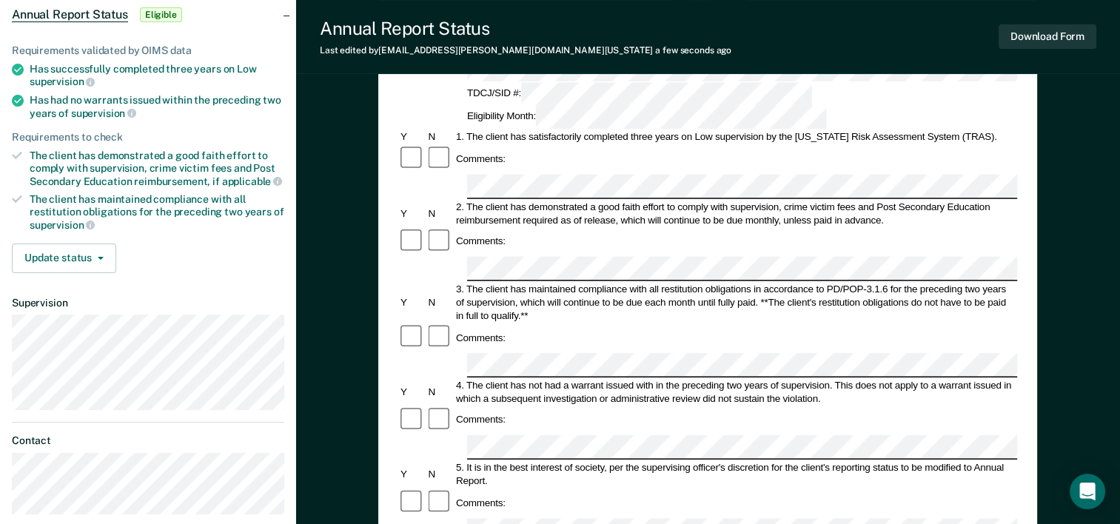
click at [541, 406] on div "Comments:" at bounding box center [707, 420] width 619 height 28
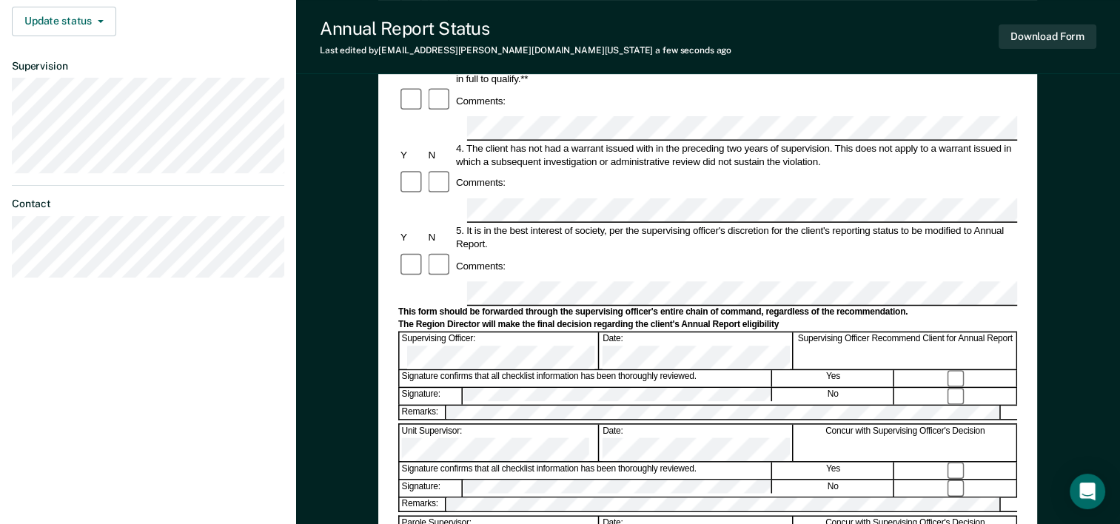
scroll to position [444, 0]
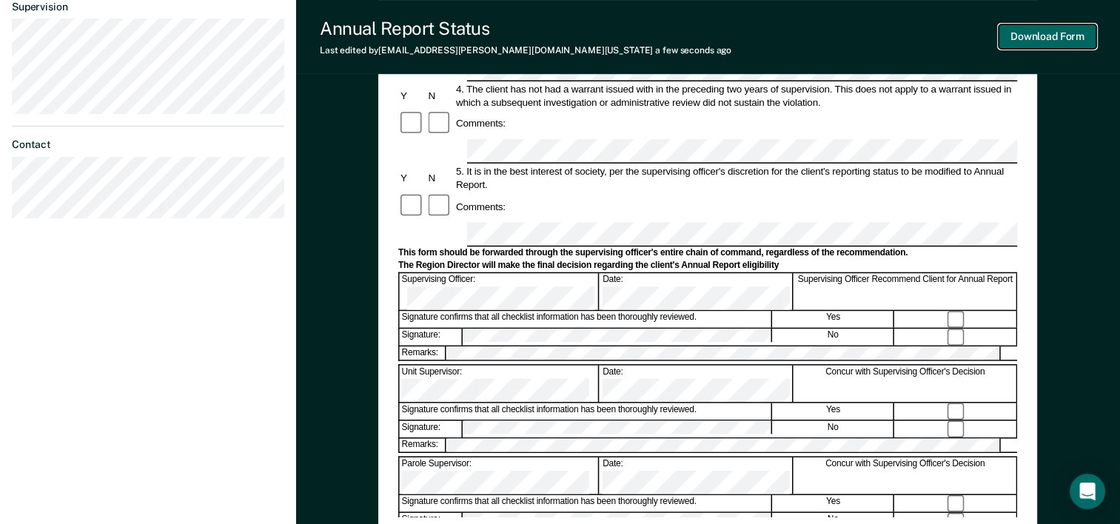
click at [1044, 41] on button "Download Form" at bounding box center [1047, 36] width 98 height 24
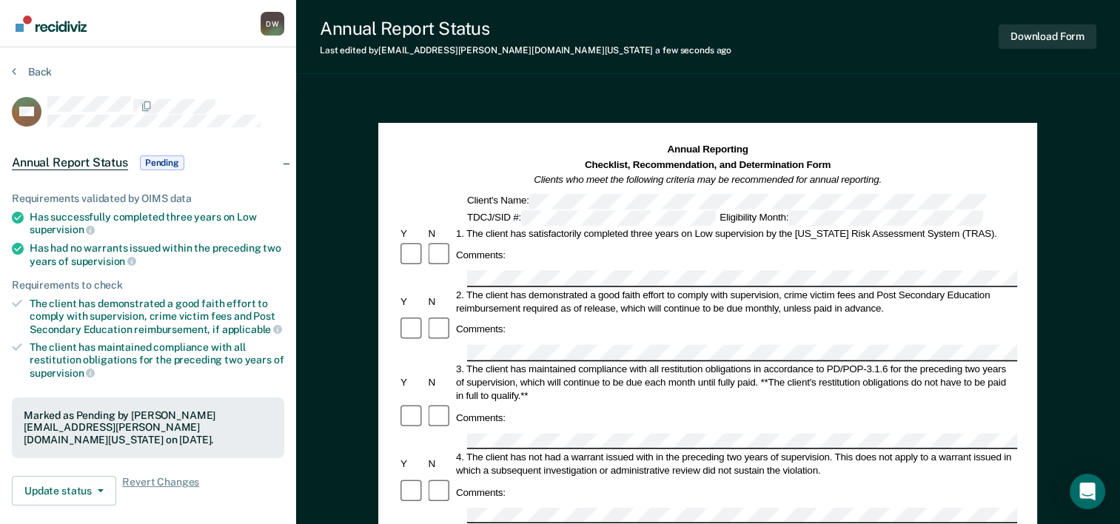
scroll to position [0, 0]
click at [36, 72] on button "Back" at bounding box center [32, 71] width 40 height 13
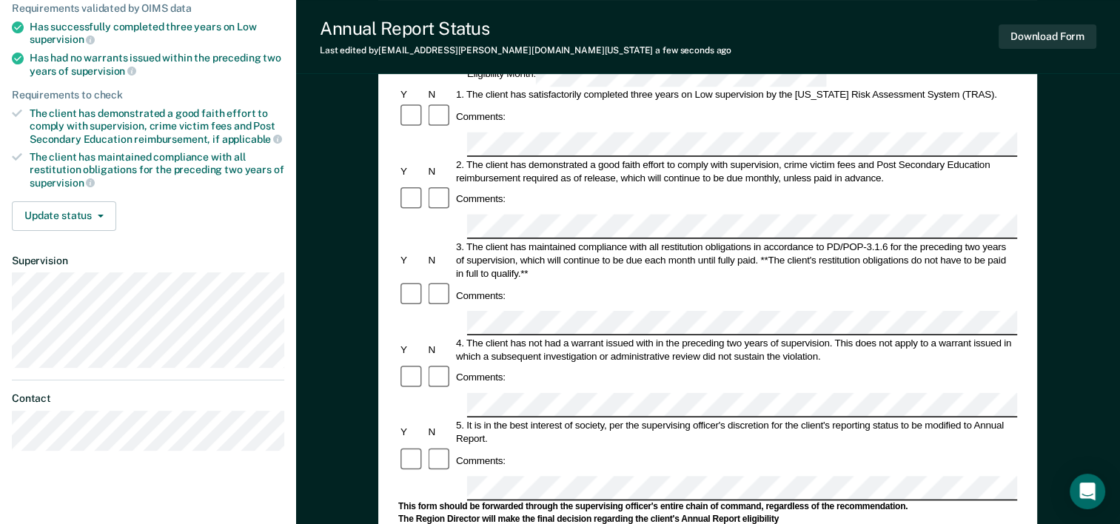
scroll to position [74, 0]
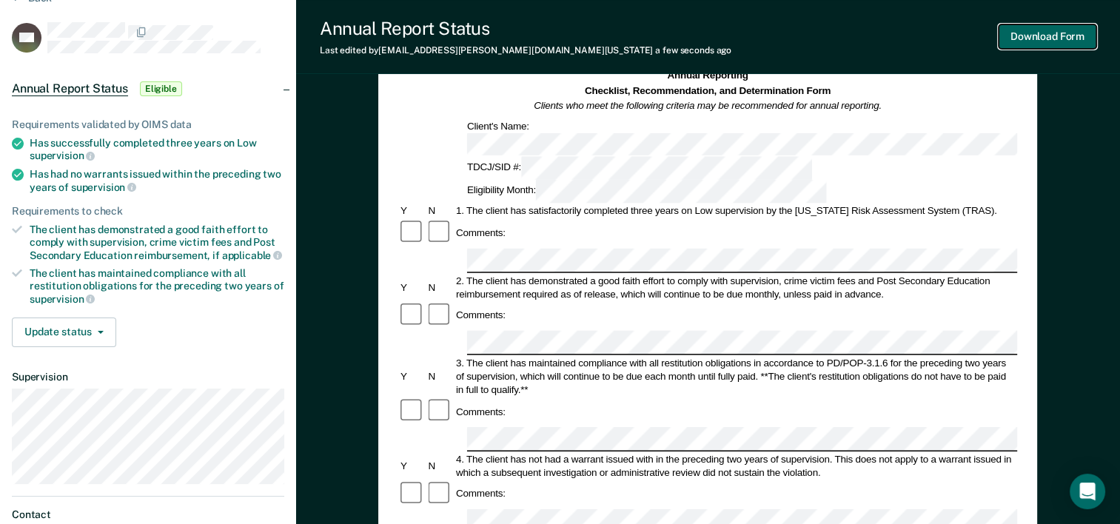
click at [1053, 36] on button "Download Form" at bounding box center [1047, 36] width 98 height 24
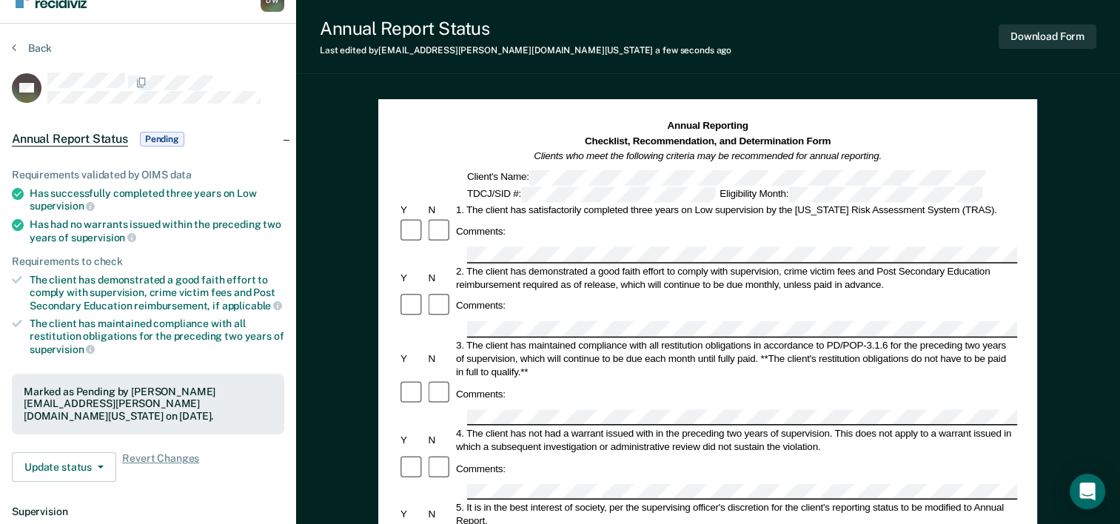
scroll to position [0, 0]
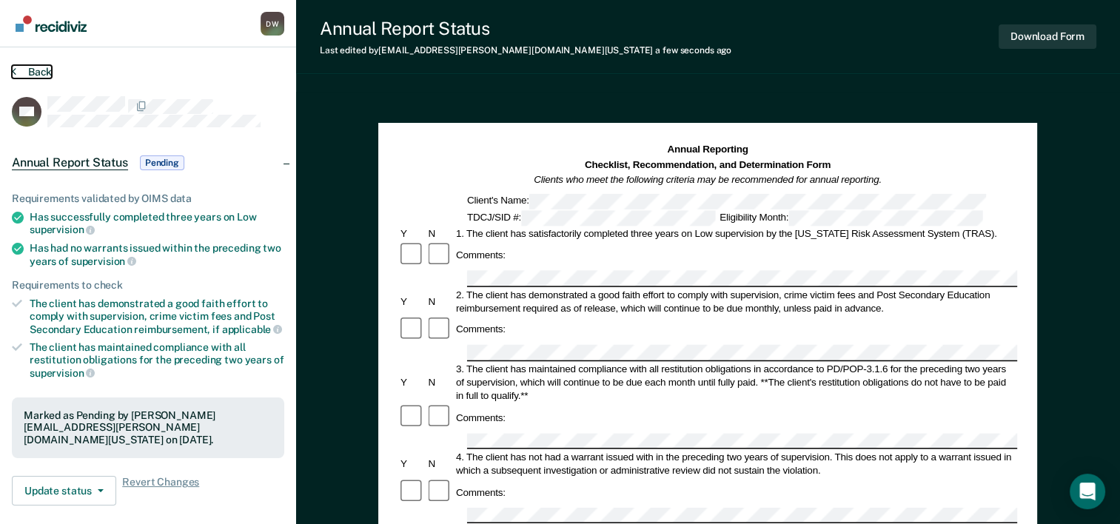
click at [48, 69] on button "Back" at bounding box center [32, 71] width 40 height 13
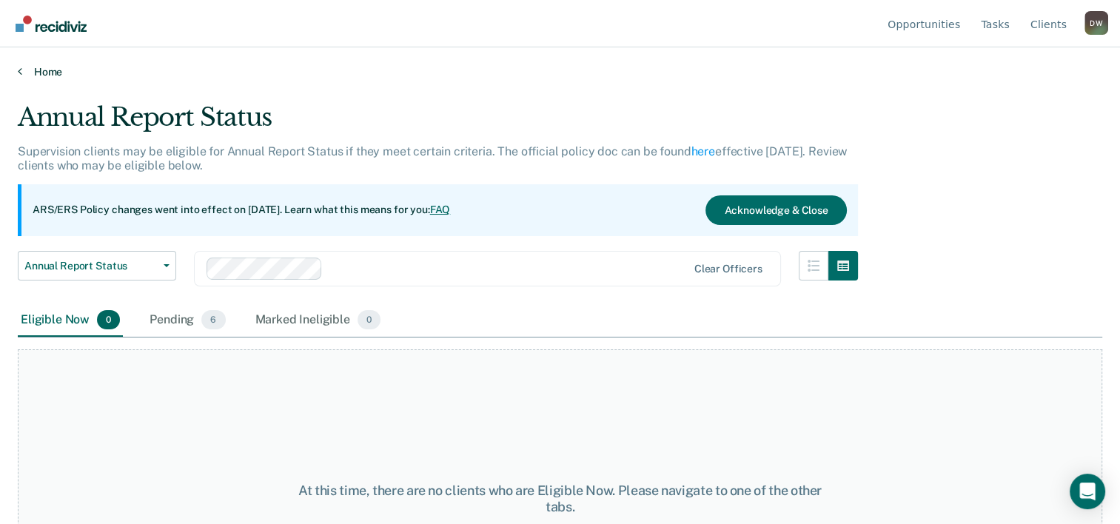
click at [50, 73] on link "Home" at bounding box center [560, 71] width 1084 height 13
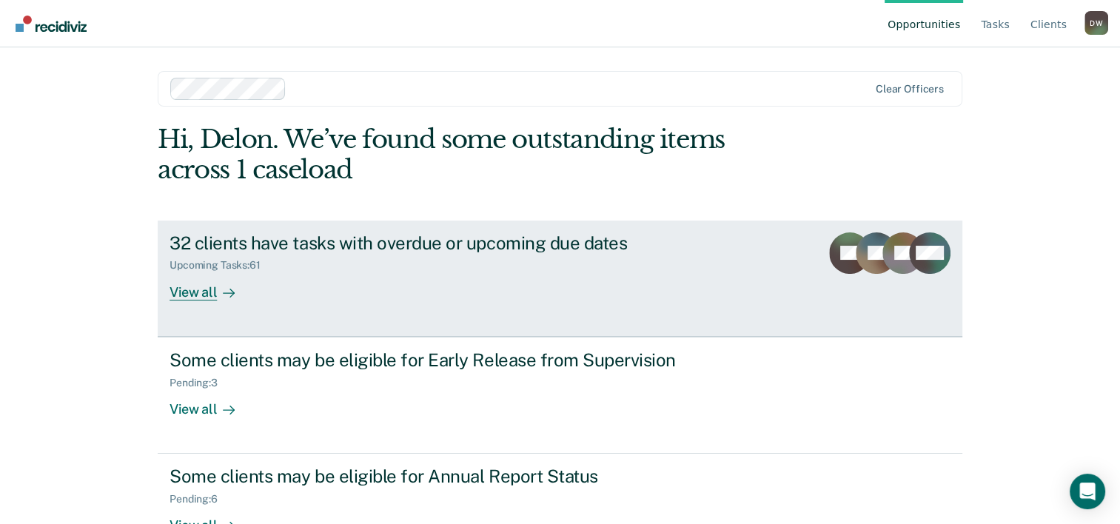
click at [201, 293] on div "View all" at bounding box center [210, 286] width 83 height 29
